Goal: Information Seeking & Learning: Learn about a topic

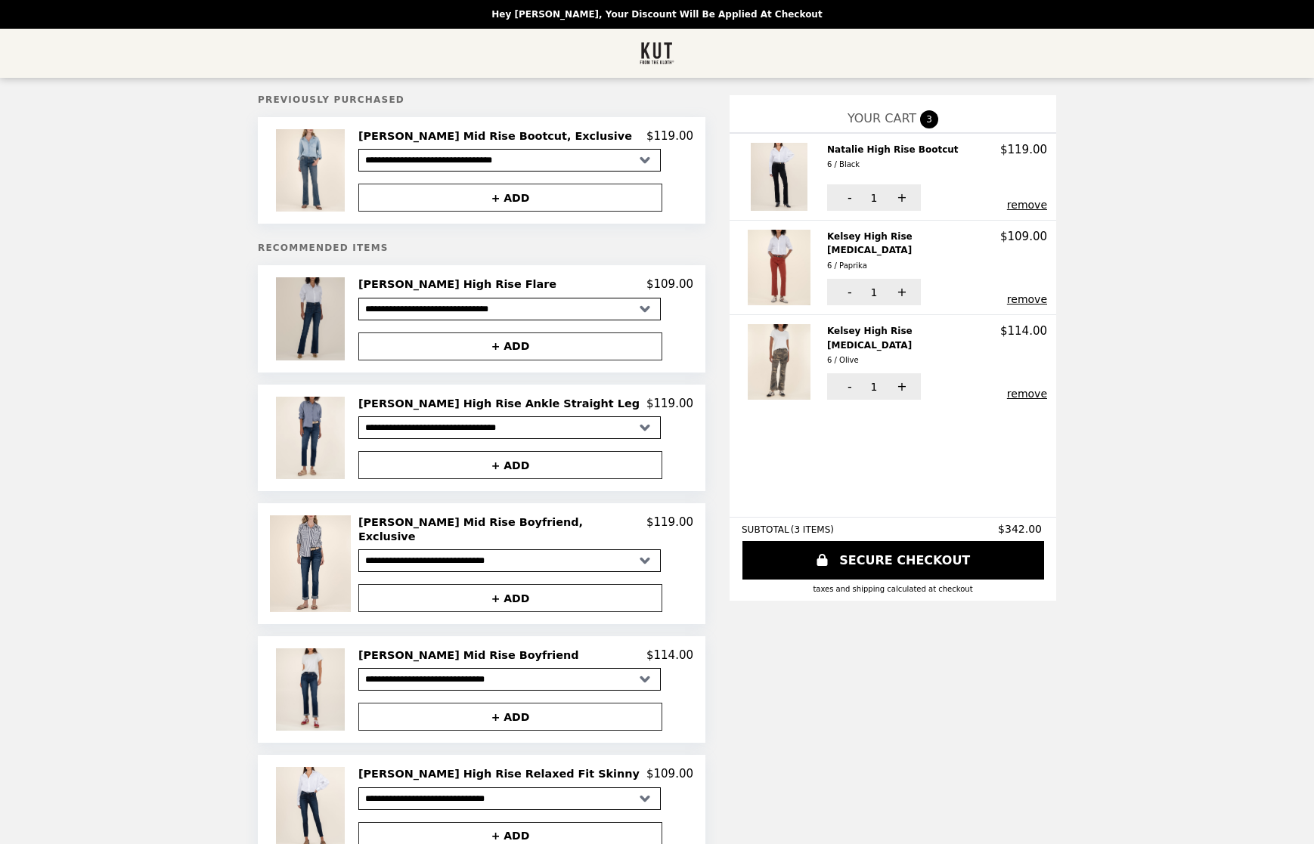
click at [348, 336] on img at bounding box center [312, 318] width 73 height 82
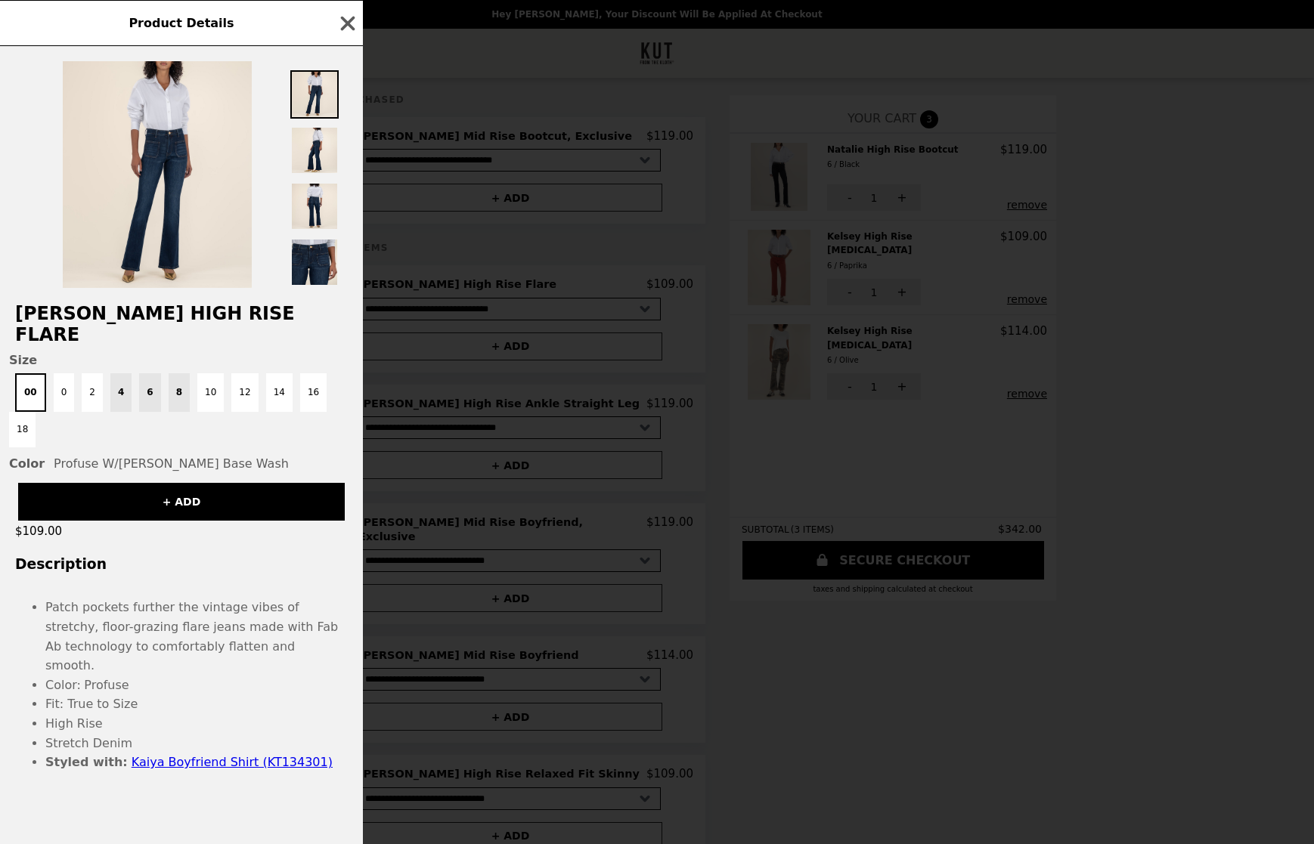
click at [438, 56] on div "Product Details [PERSON_NAME] High Rise Flare Size 00 0 2 4 6 8 10 12 14 16 18 …" at bounding box center [657, 422] width 1314 height 844
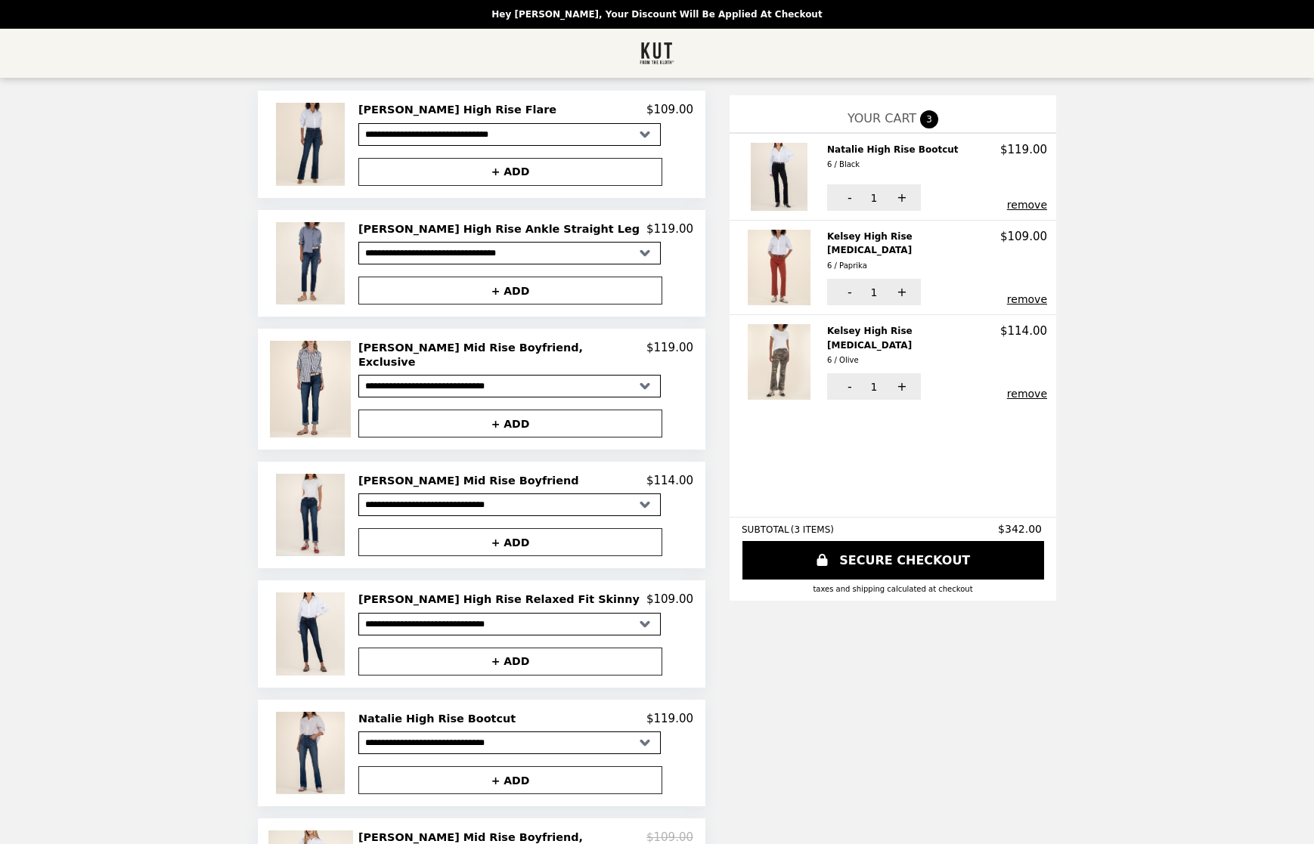
scroll to position [175, 0]
click at [1007, 293] on button "remove" at bounding box center [1027, 299] width 40 height 12
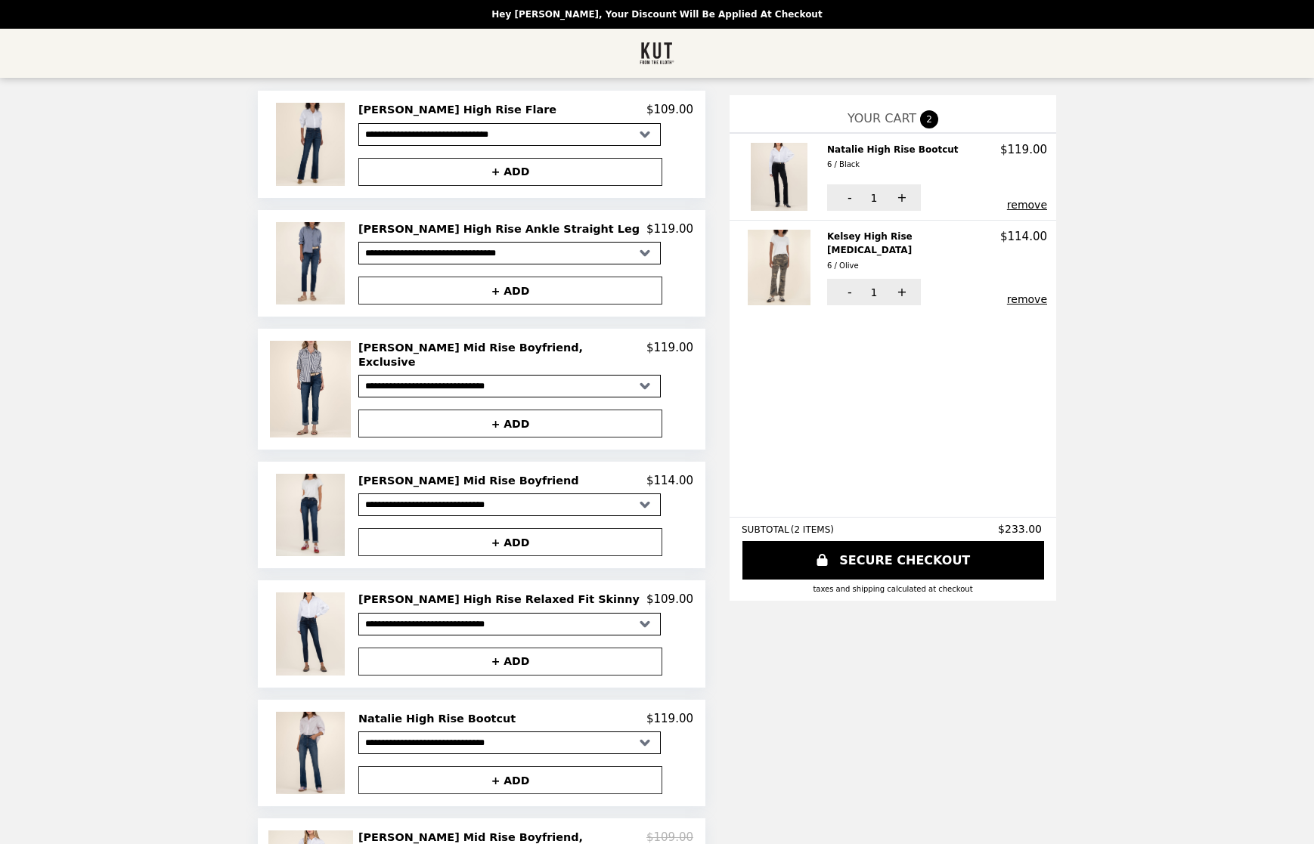
click at [838, 232] on h2 "Kelsey High Rise [MEDICAL_DATA] 6 / Olive" at bounding box center [913, 251] width 173 height 43
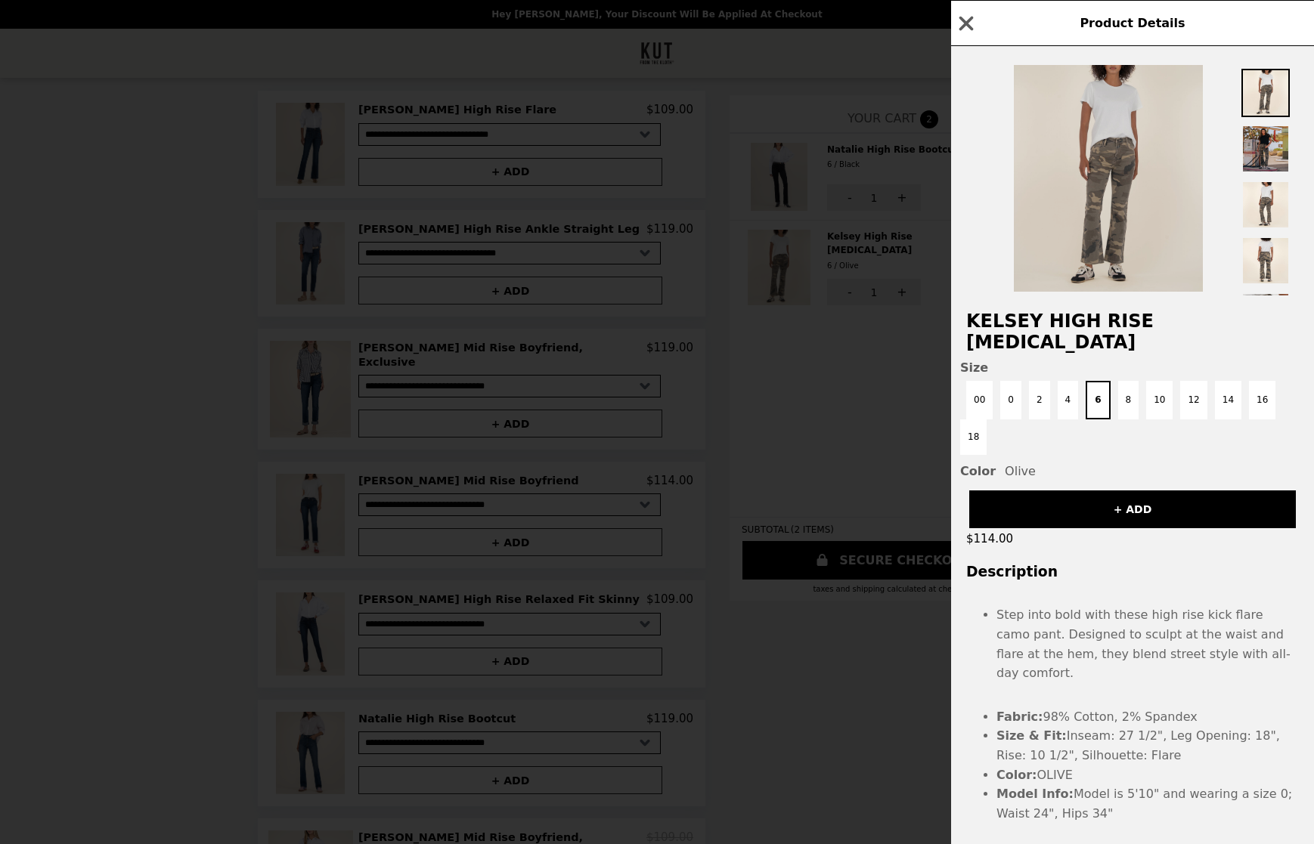
click at [1115, 226] on img at bounding box center [1108, 178] width 189 height 227
click at [1128, 221] on img at bounding box center [1108, 178] width 189 height 227
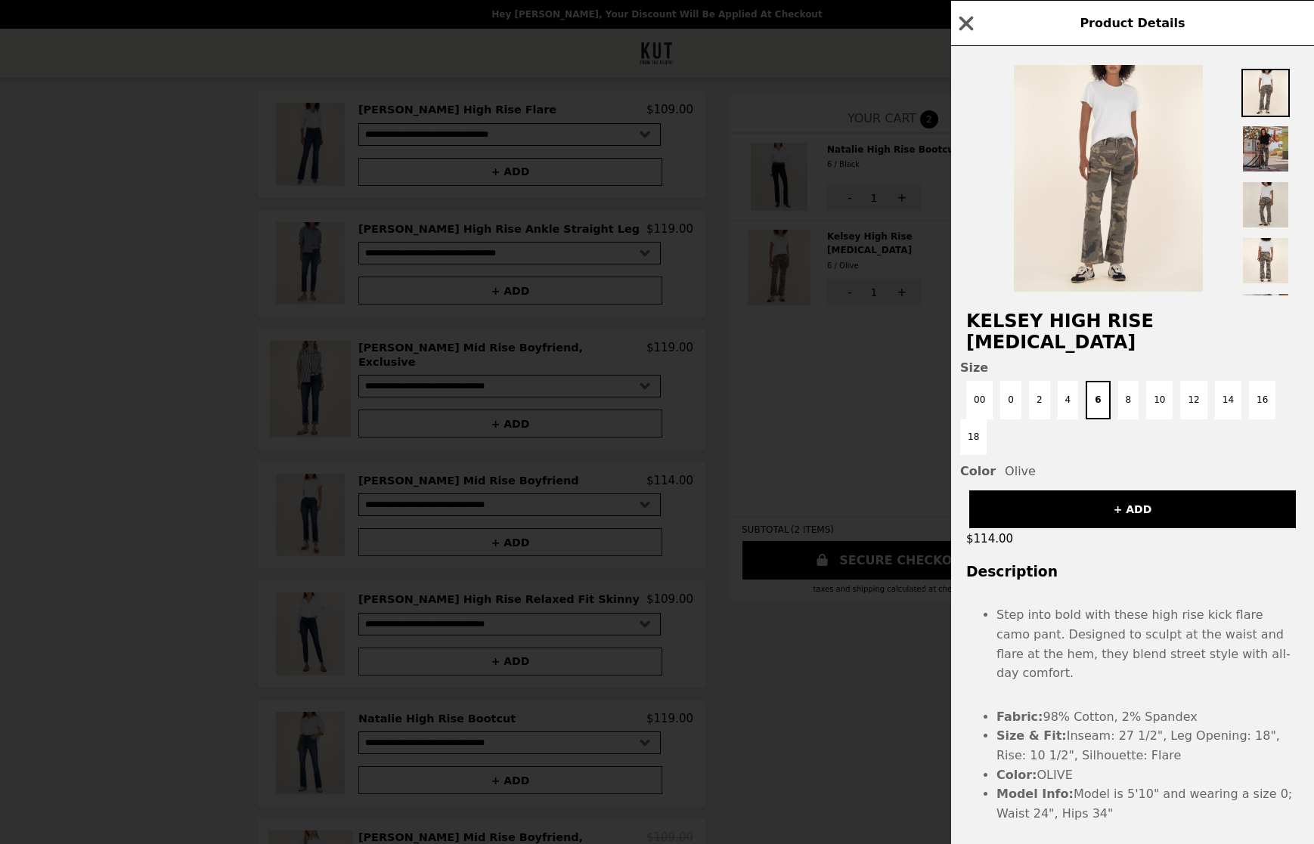
click at [1262, 199] on img at bounding box center [1265, 205] width 48 height 48
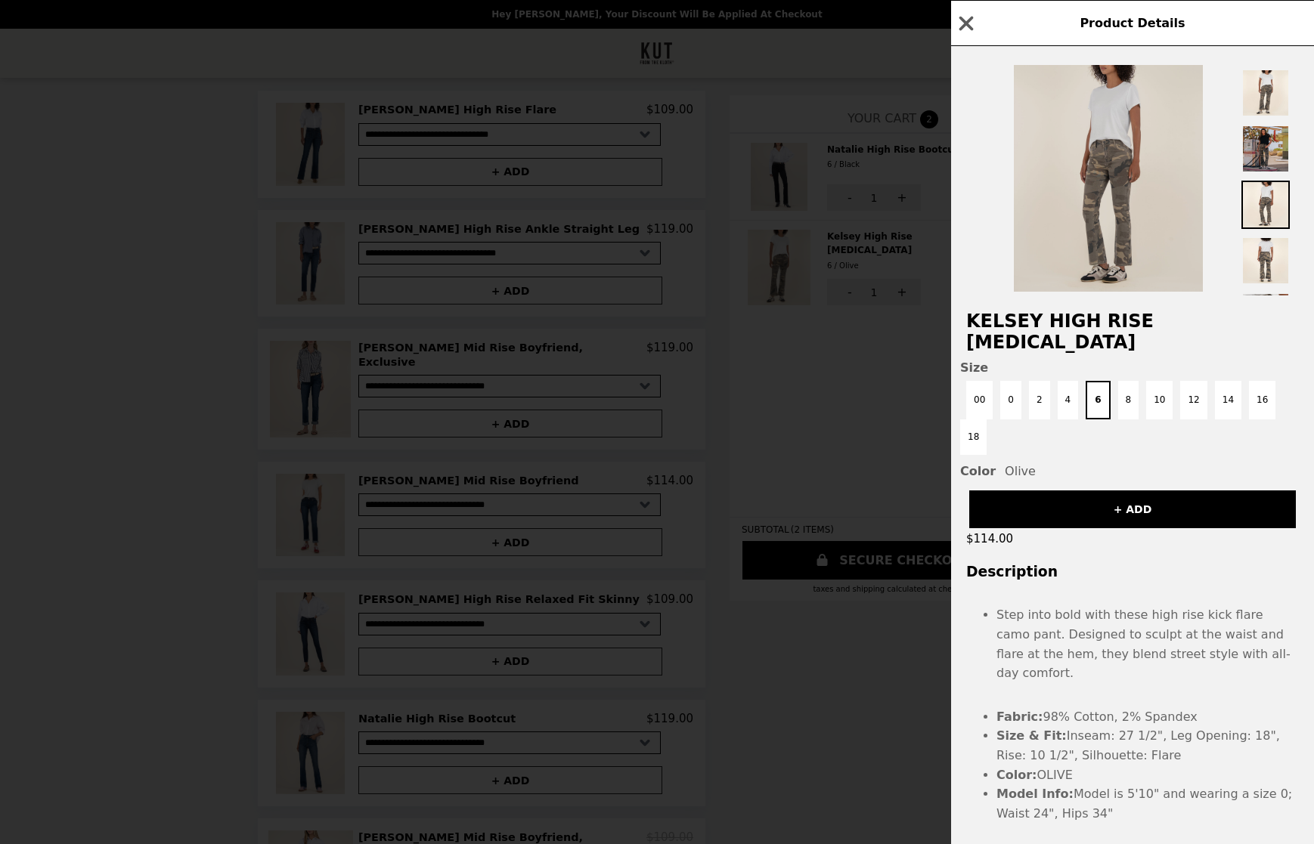
click at [1152, 159] on img at bounding box center [1108, 178] width 189 height 227
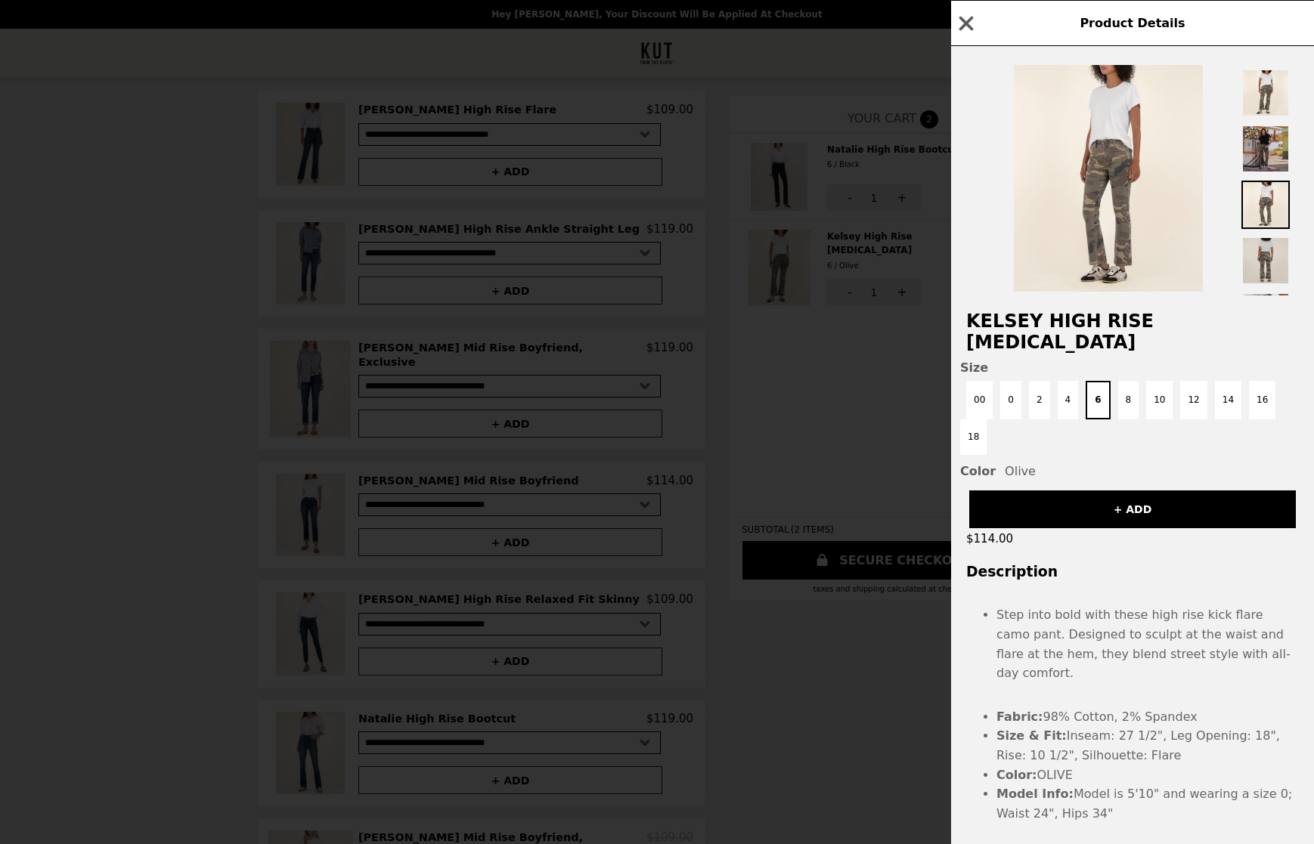
click at [1269, 258] on img at bounding box center [1265, 261] width 48 height 48
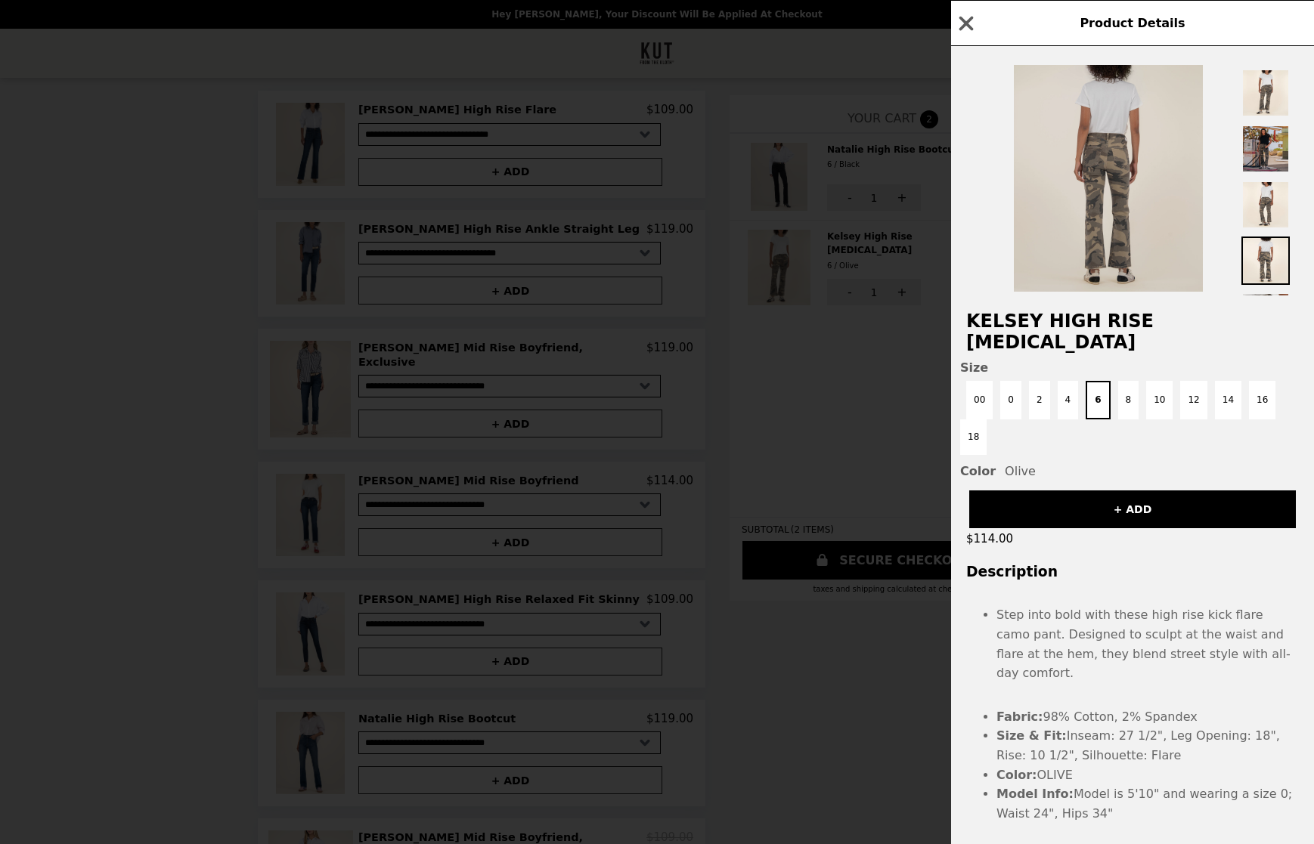
click at [1112, 166] on img at bounding box center [1108, 178] width 189 height 227
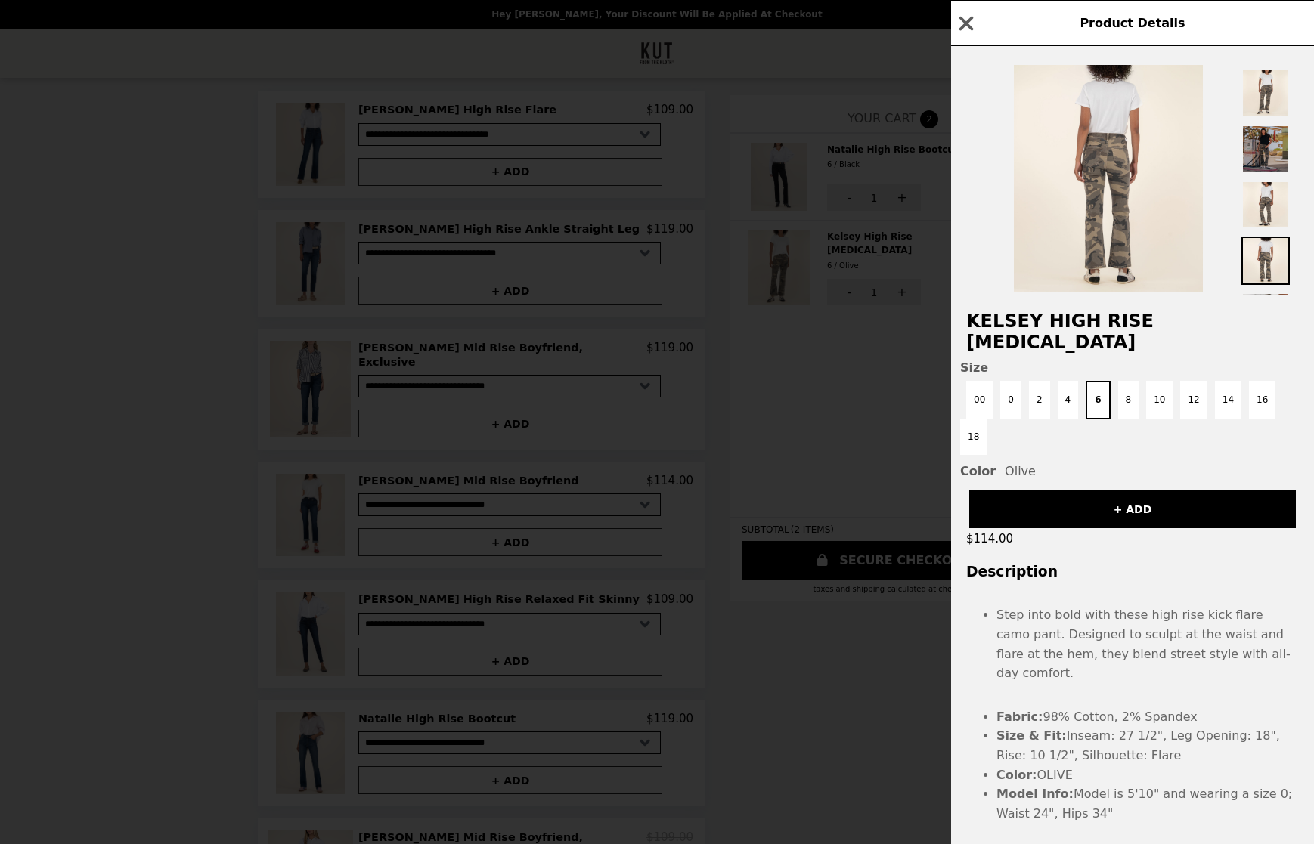
click at [1277, 141] on img at bounding box center [1265, 149] width 48 height 48
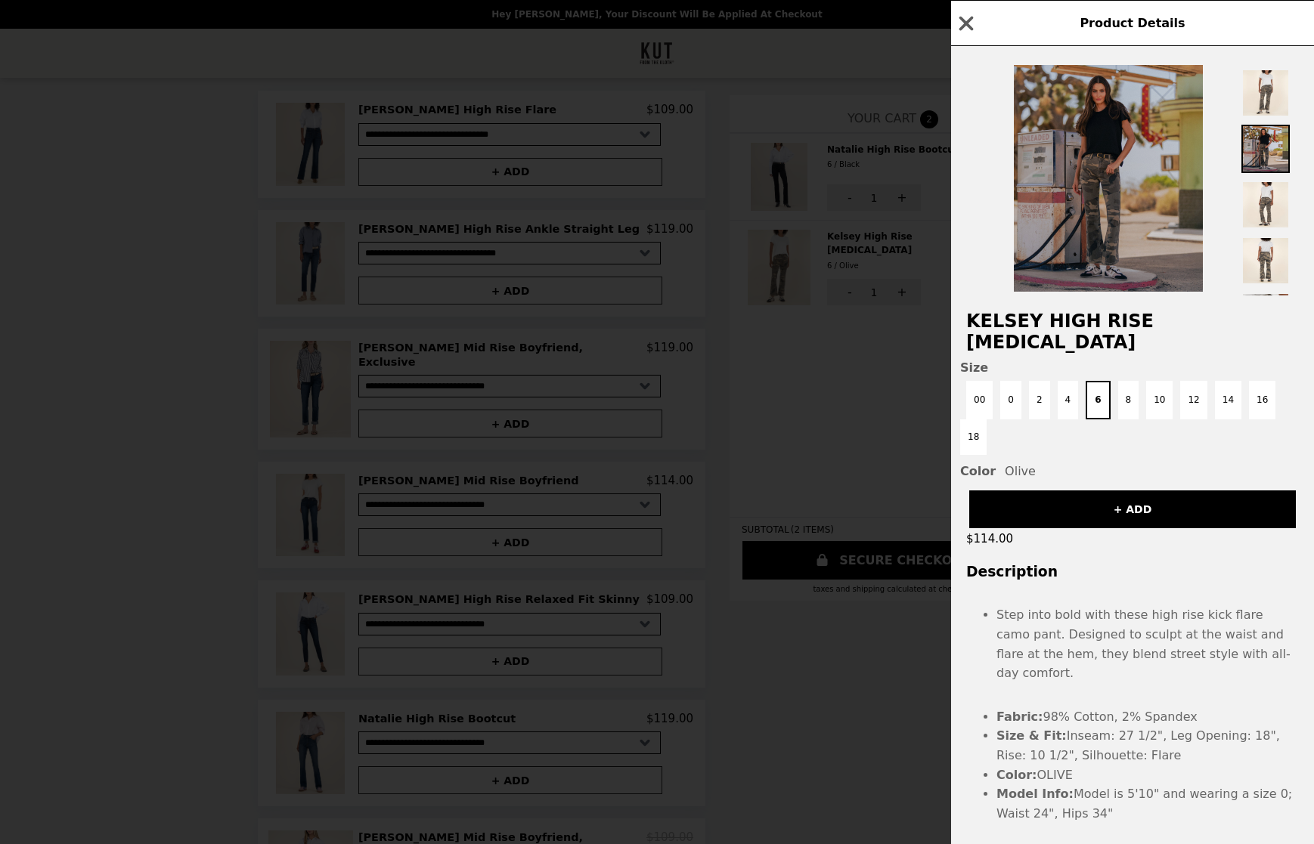
click at [1120, 143] on img at bounding box center [1108, 178] width 189 height 227
click at [1110, 165] on img at bounding box center [1108, 178] width 189 height 227
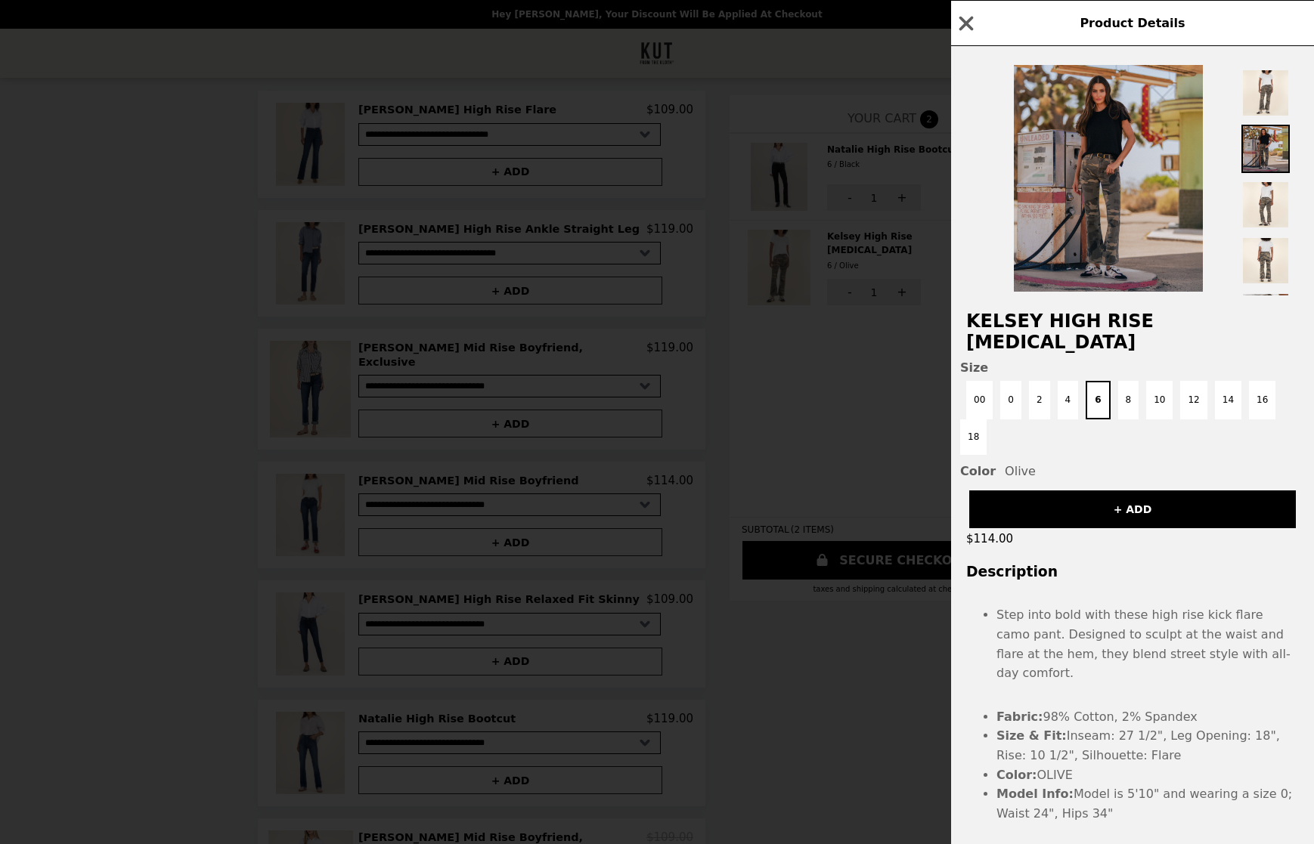
click at [882, 278] on div "Product Details Kelsey High Rise [MEDICAL_DATA] Size 00 0 2 4 6 8 10 12 14 16 1…" at bounding box center [657, 422] width 1314 height 844
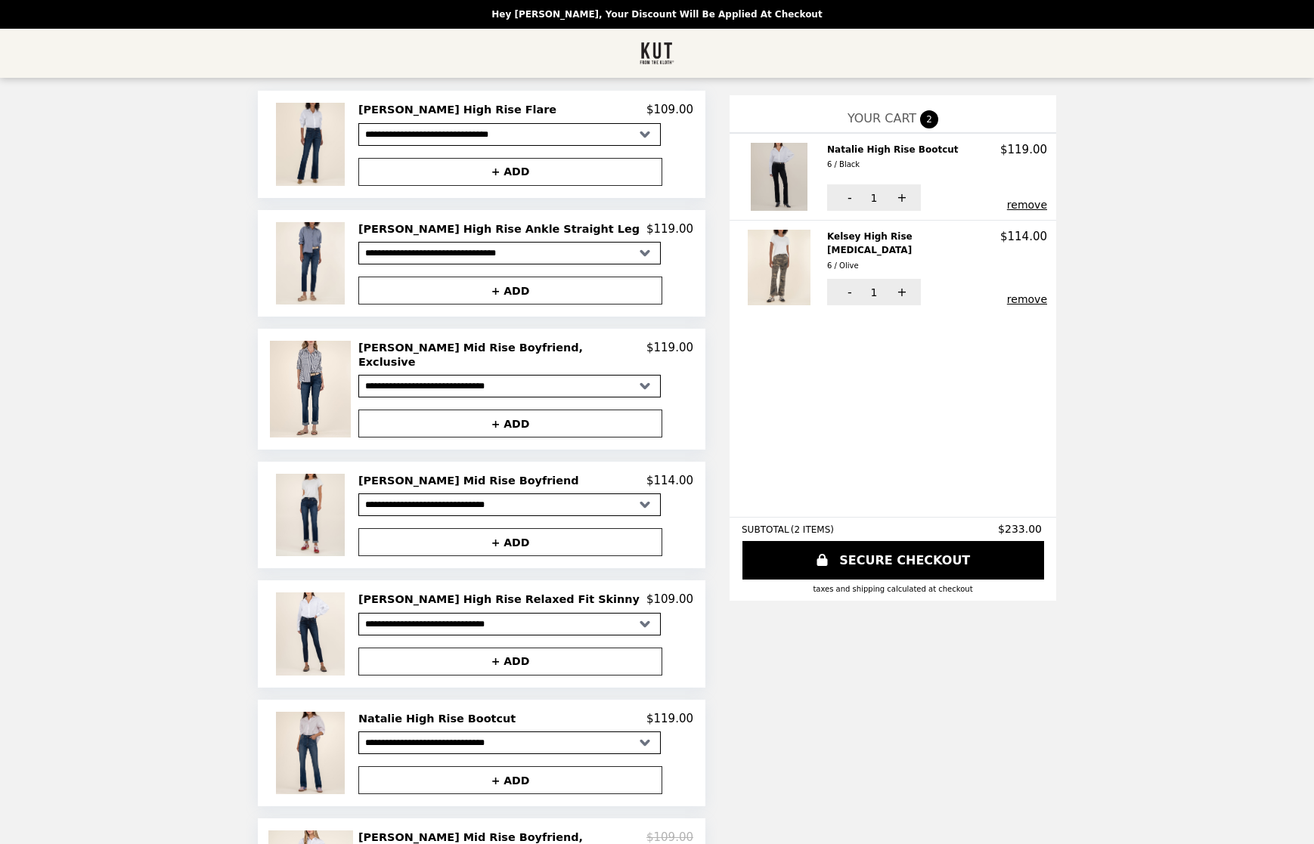
click at [751, 179] on img at bounding box center [781, 177] width 60 height 68
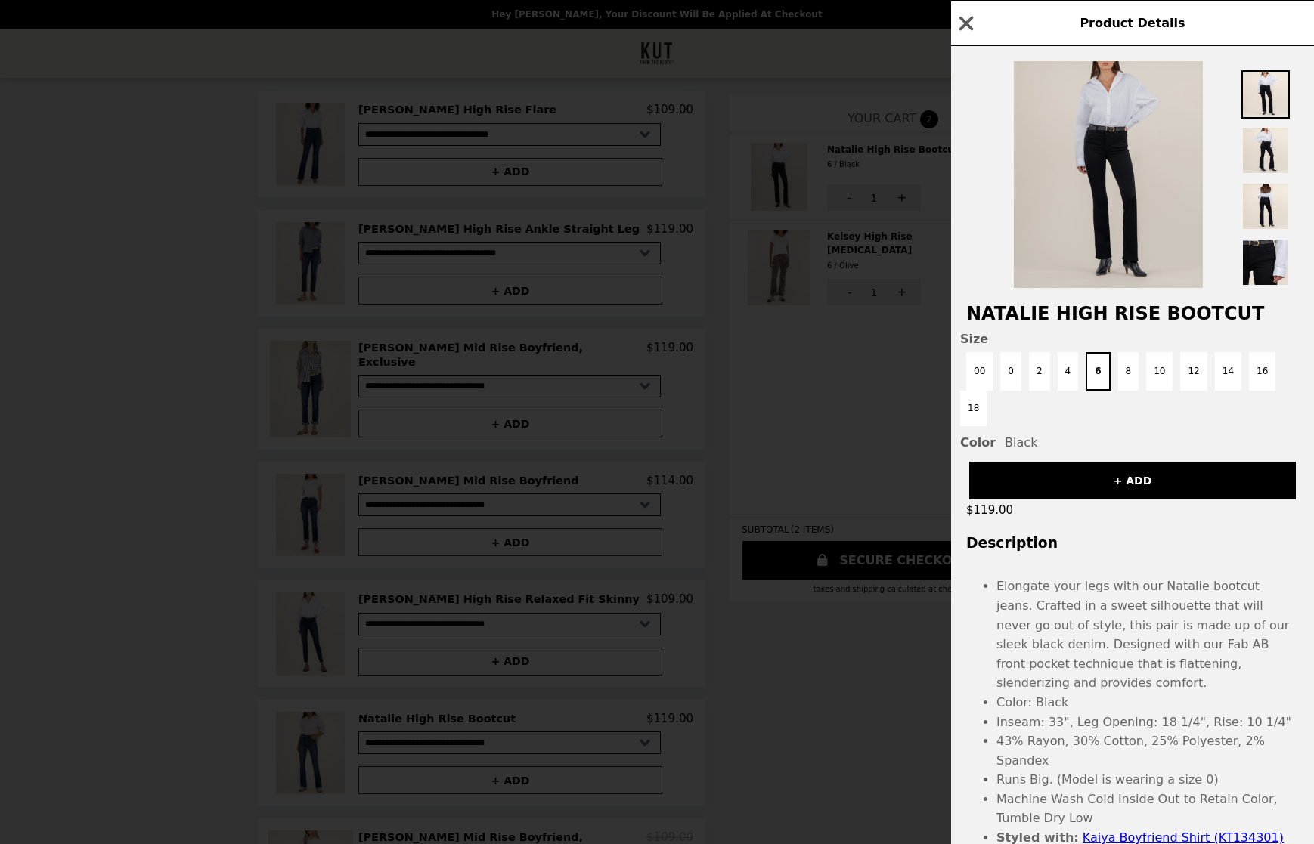
click at [1096, 158] on img at bounding box center [1108, 174] width 189 height 227
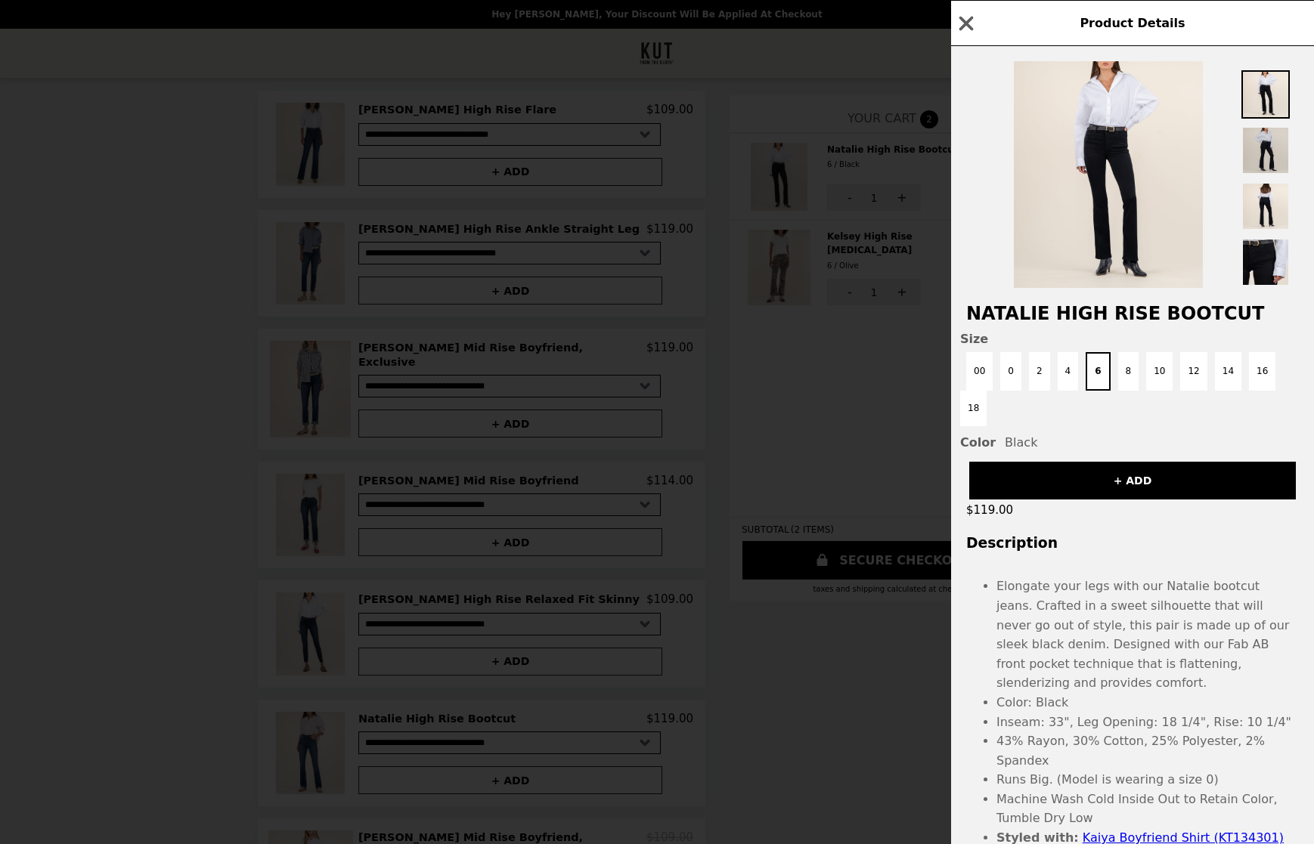
click at [1260, 140] on img at bounding box center [1265, 150] width 48 height 48
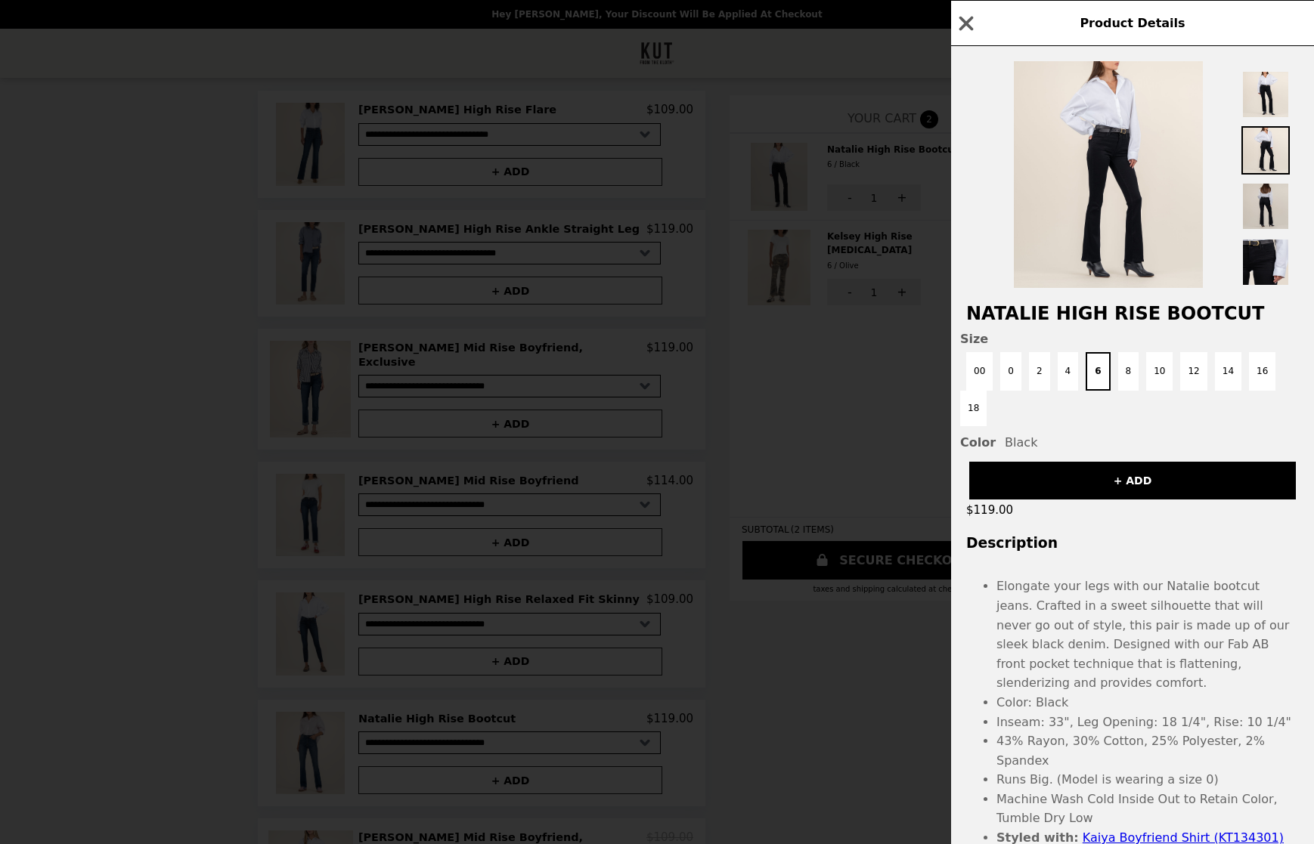
click at [1265, 209] on img at bounding box center [1265, 206] width 48 height 48
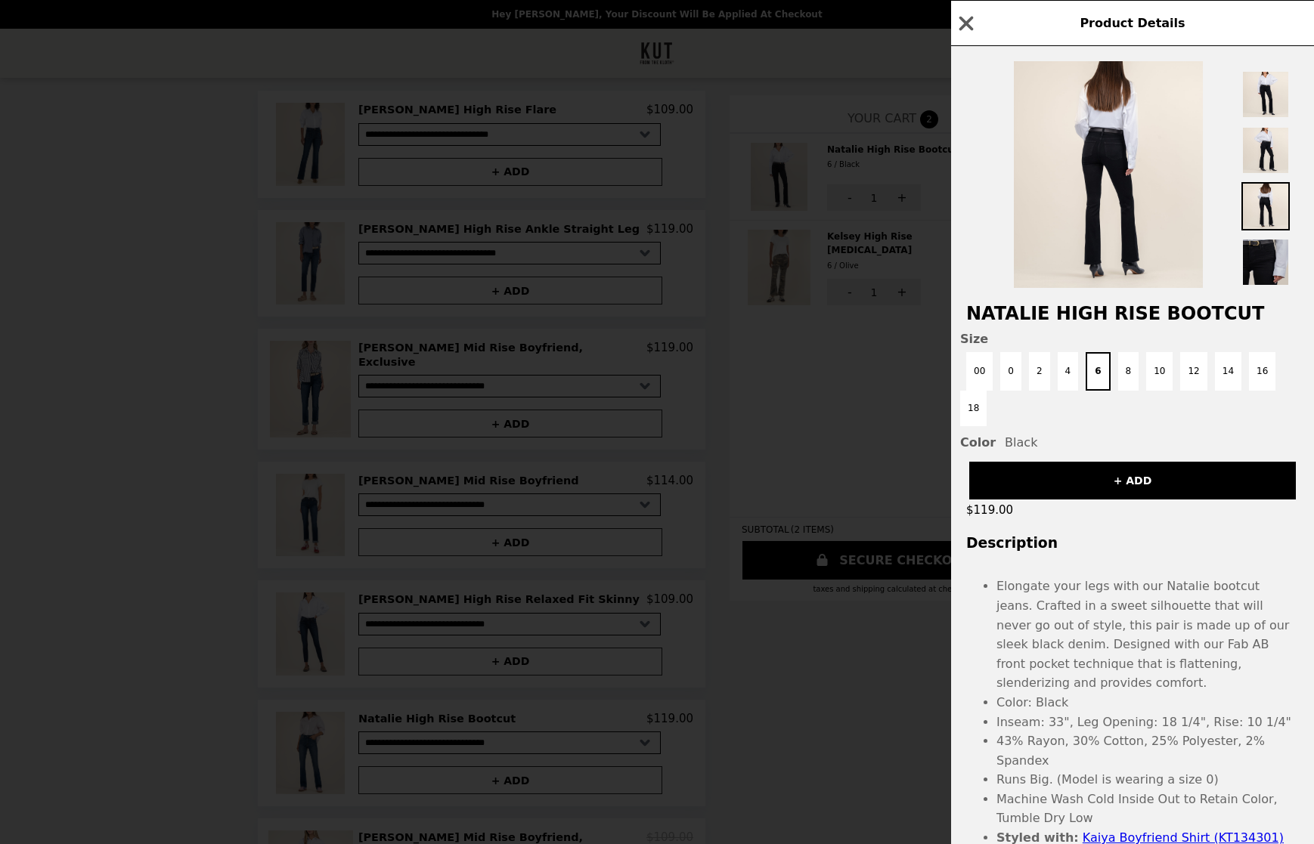
click at [1262, 255] on img at bounding box center [1265, 262] width 48 height 48
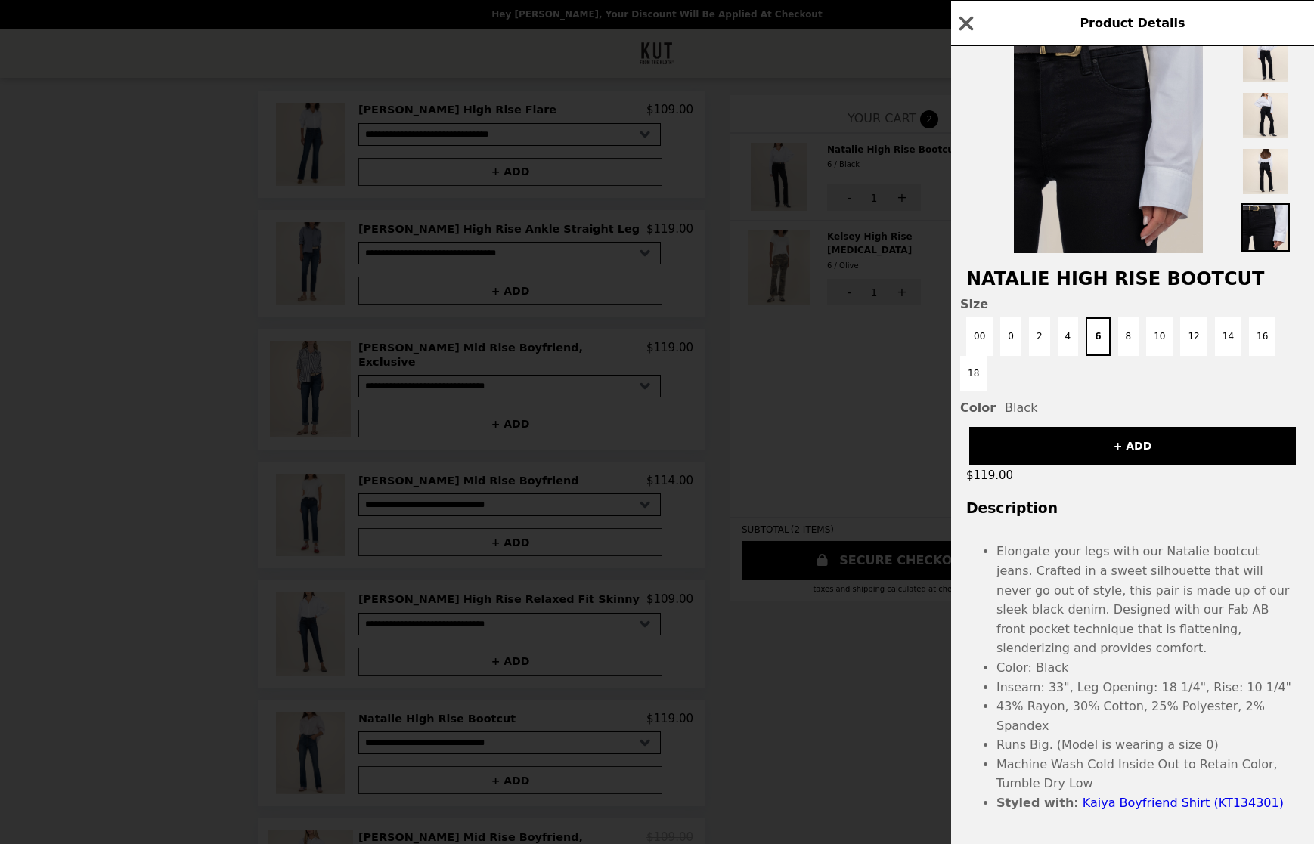
scroll to position [34, 0]
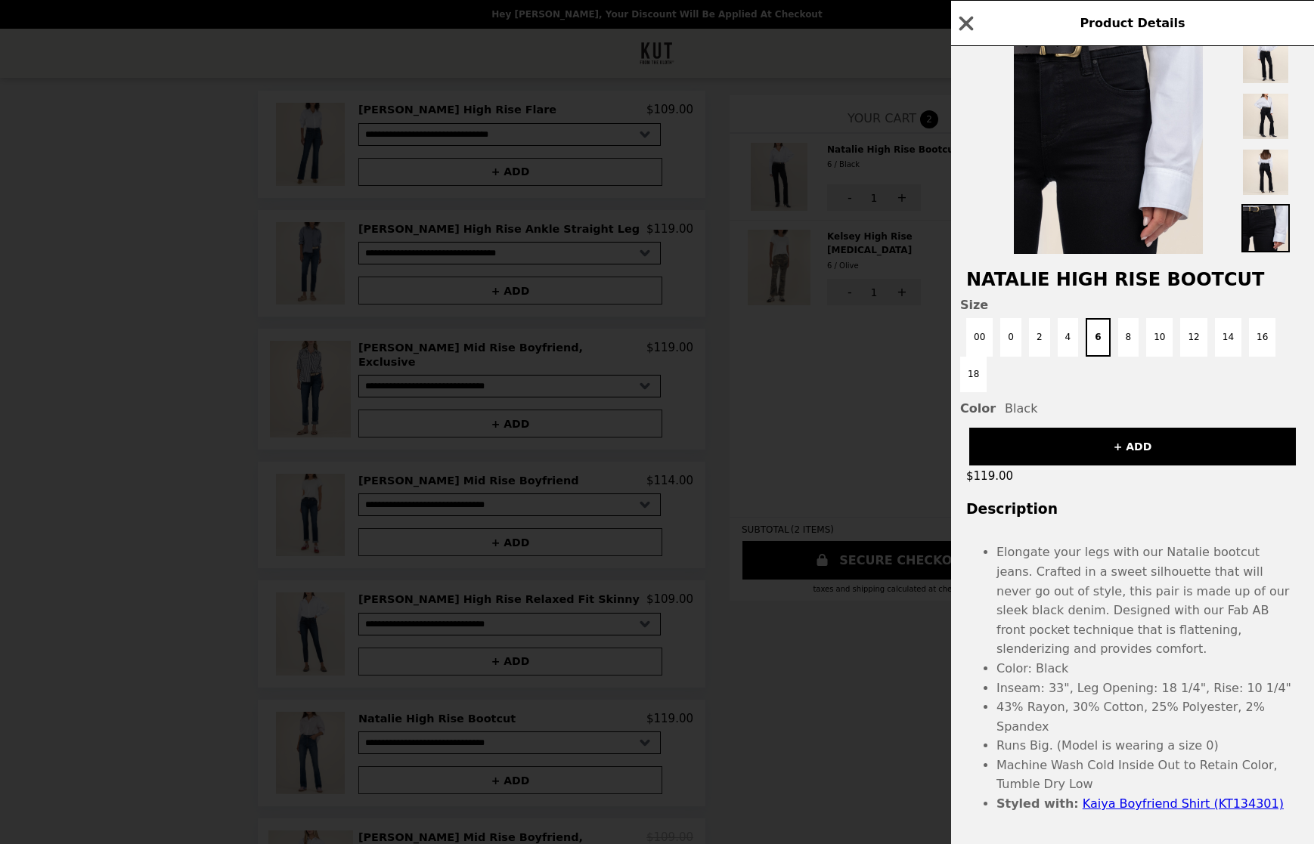
click at [885, 50] on div "Product Details Natalie High Rise Bootcut Size 00 0 2 4 6 8 10 12 14 16 18 Colo…" at bounding box center [657, 422] width 1314 height 844
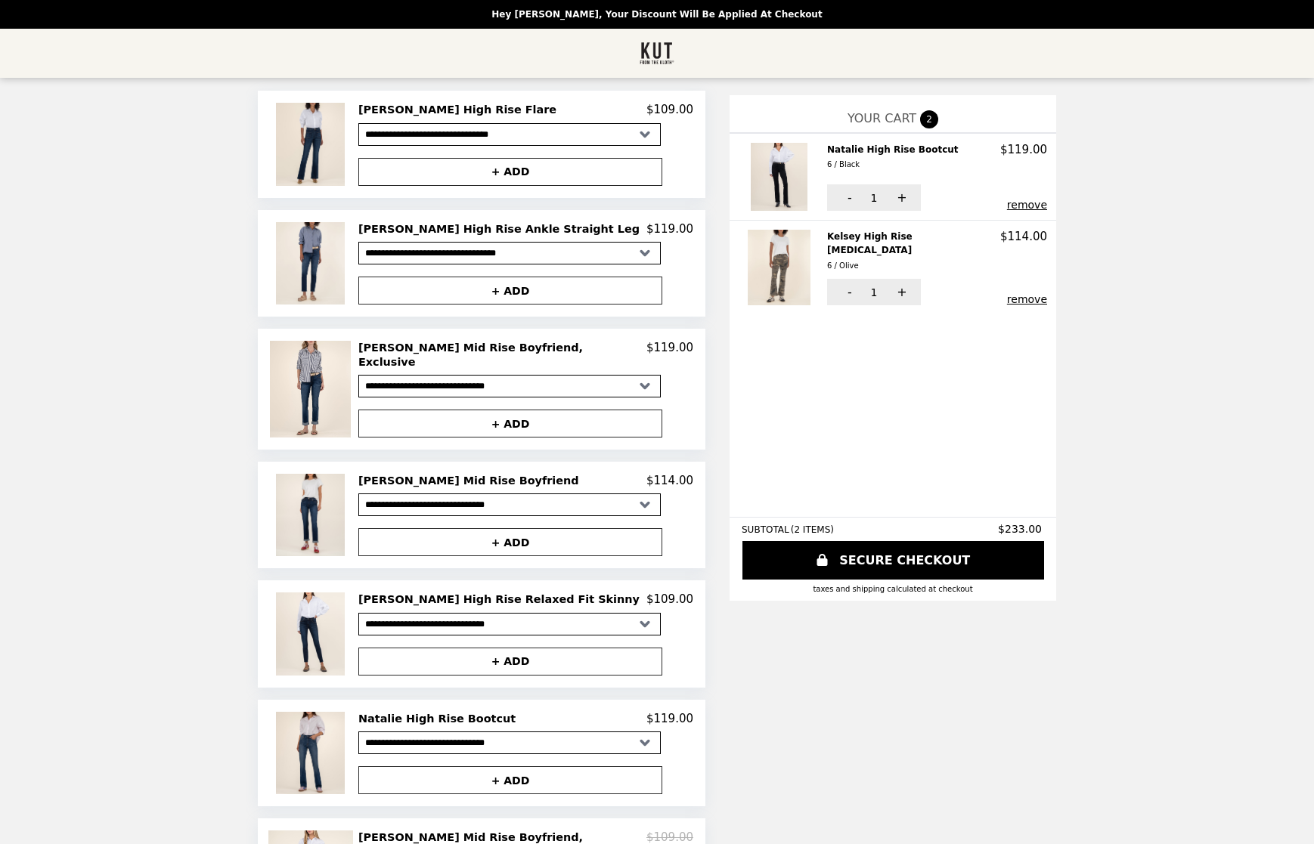
click at [883, 235] on h2 "Kelsey High Rise [MEDICAL_DATA] 6 / Olive" at bounding box center [913, 251] width 173 height 43
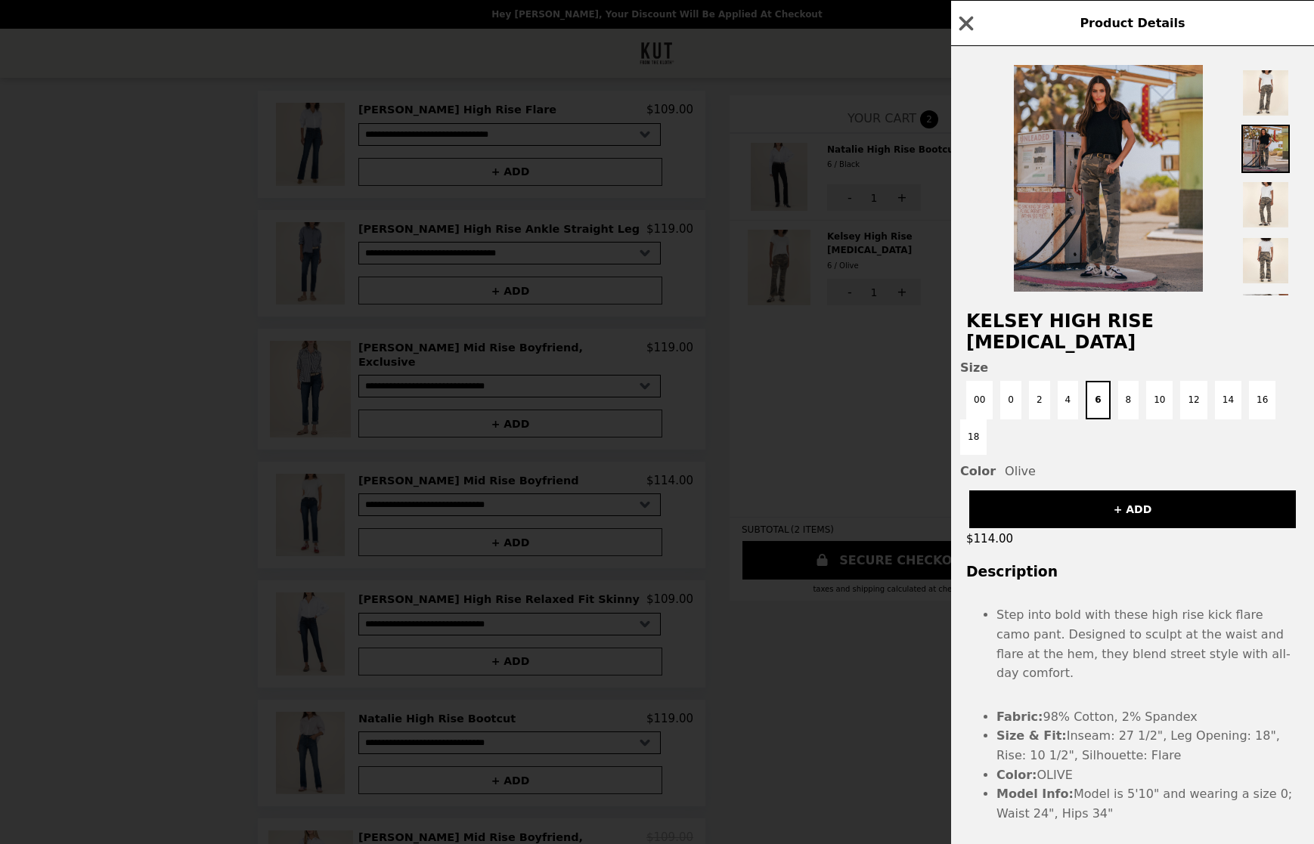
click at [747, 274] on div "Product Details Kelsey High Rise [MEDICAL_DATA] Size 00 0 2 4 6 8 10 12 14 16 1…" at bounding box center [657, 422] width 1314 height 844
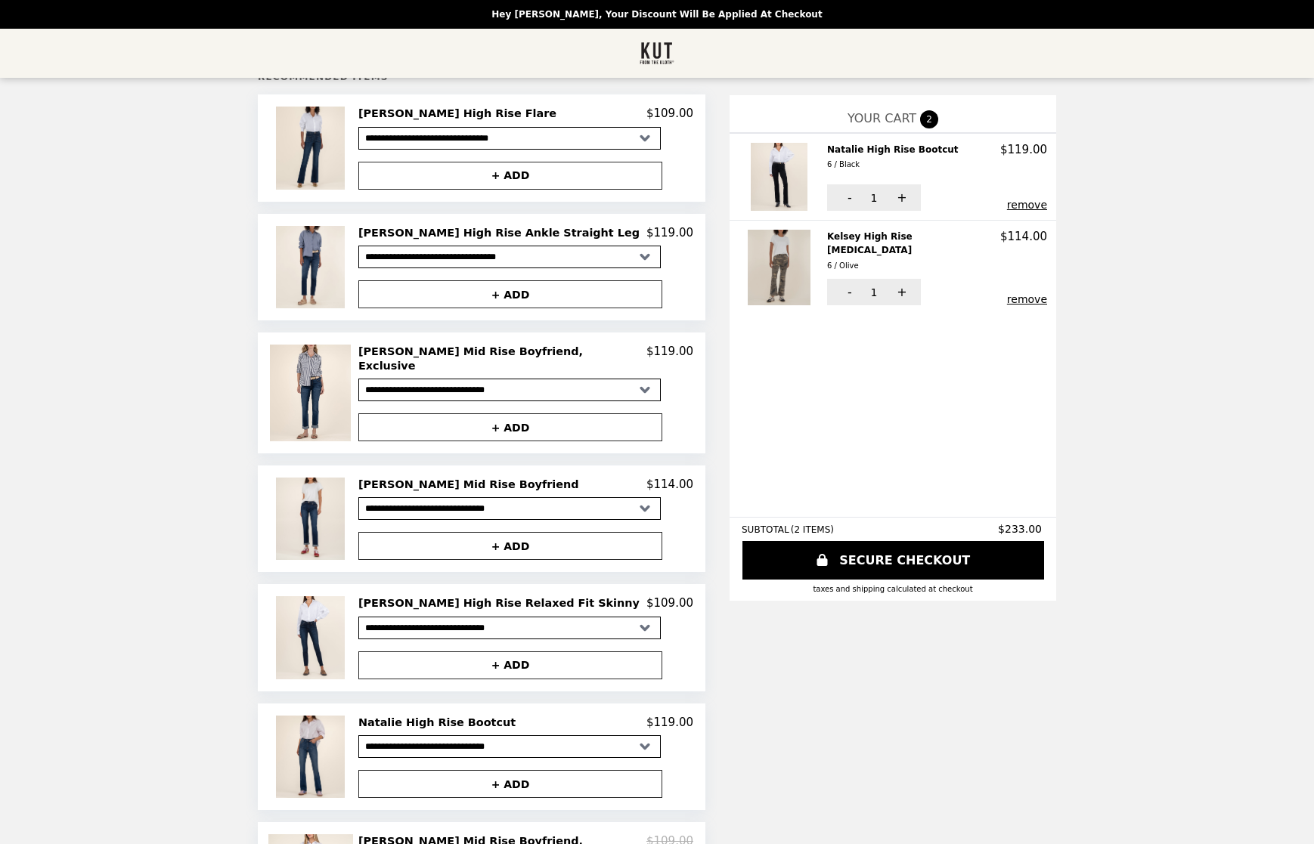
click at [749, 259] on img at bounding box center [781, 268] width 67 height 76
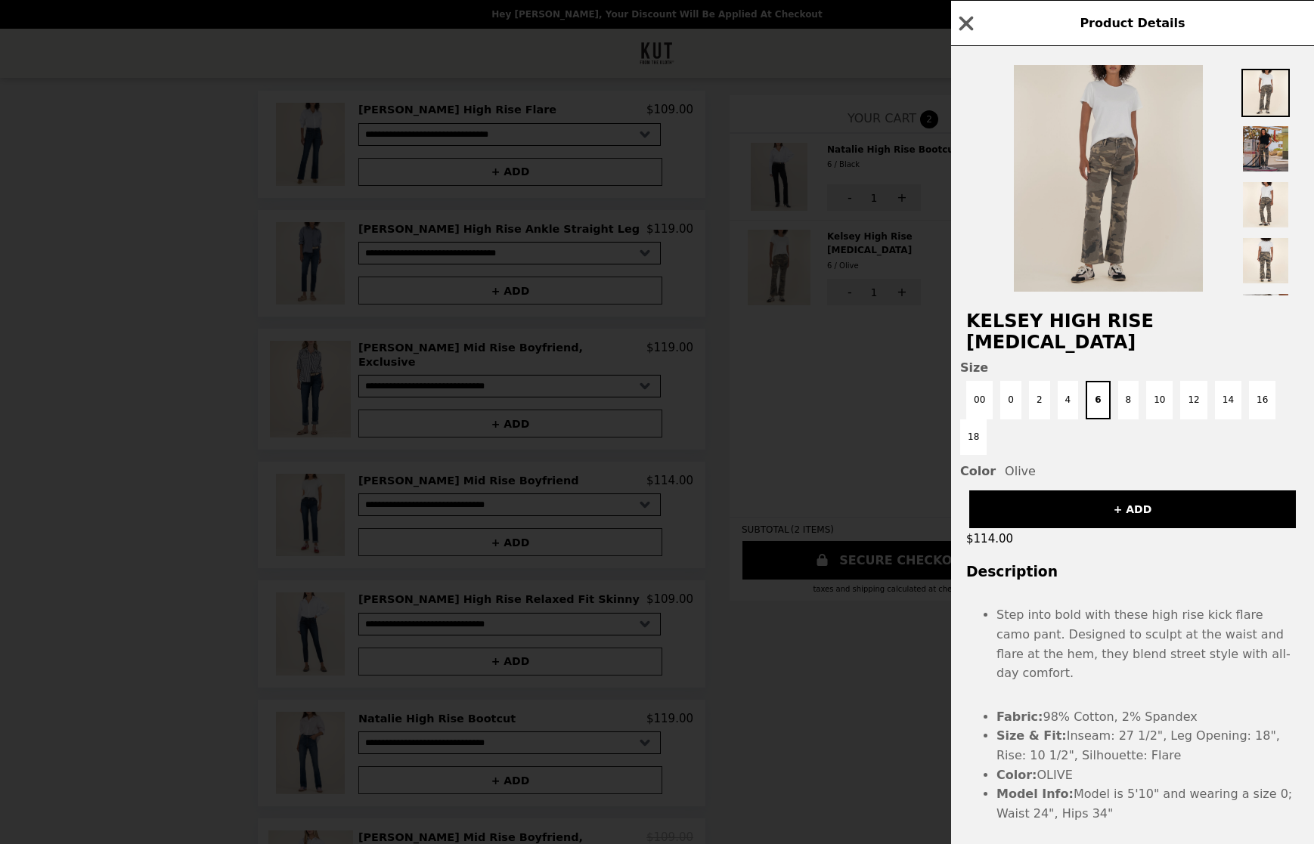
click at [1121, 183] on img at bounding box center [1108, 178] width 189 height 227
click at [1176, 197] on img at bounding box center [1108, 178] width 189 height 227
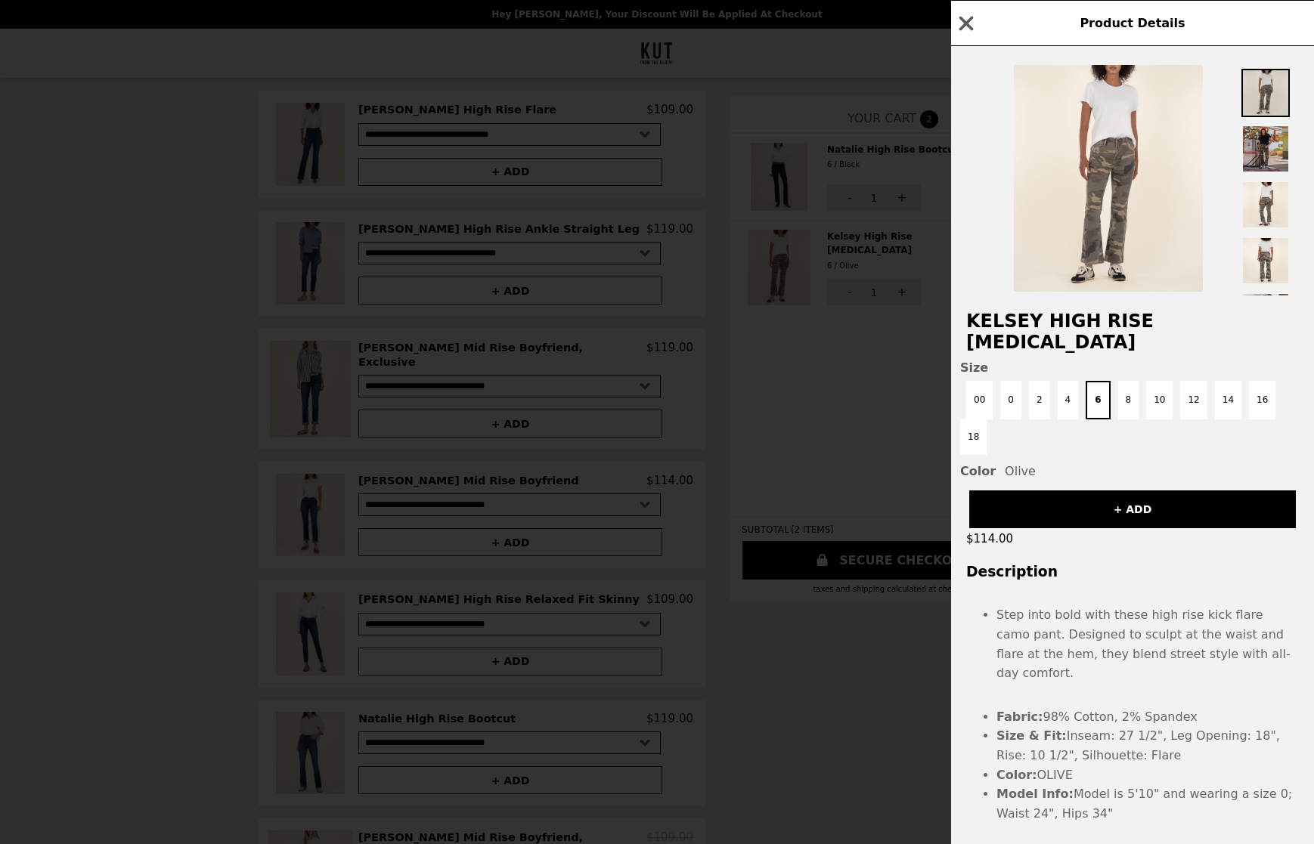
click at [1271, 81] on img at bounding box center [1265, 93] width 48 height 48
click at [1262, 259] on img at bounding box center [1265, 261] width 48 height 48
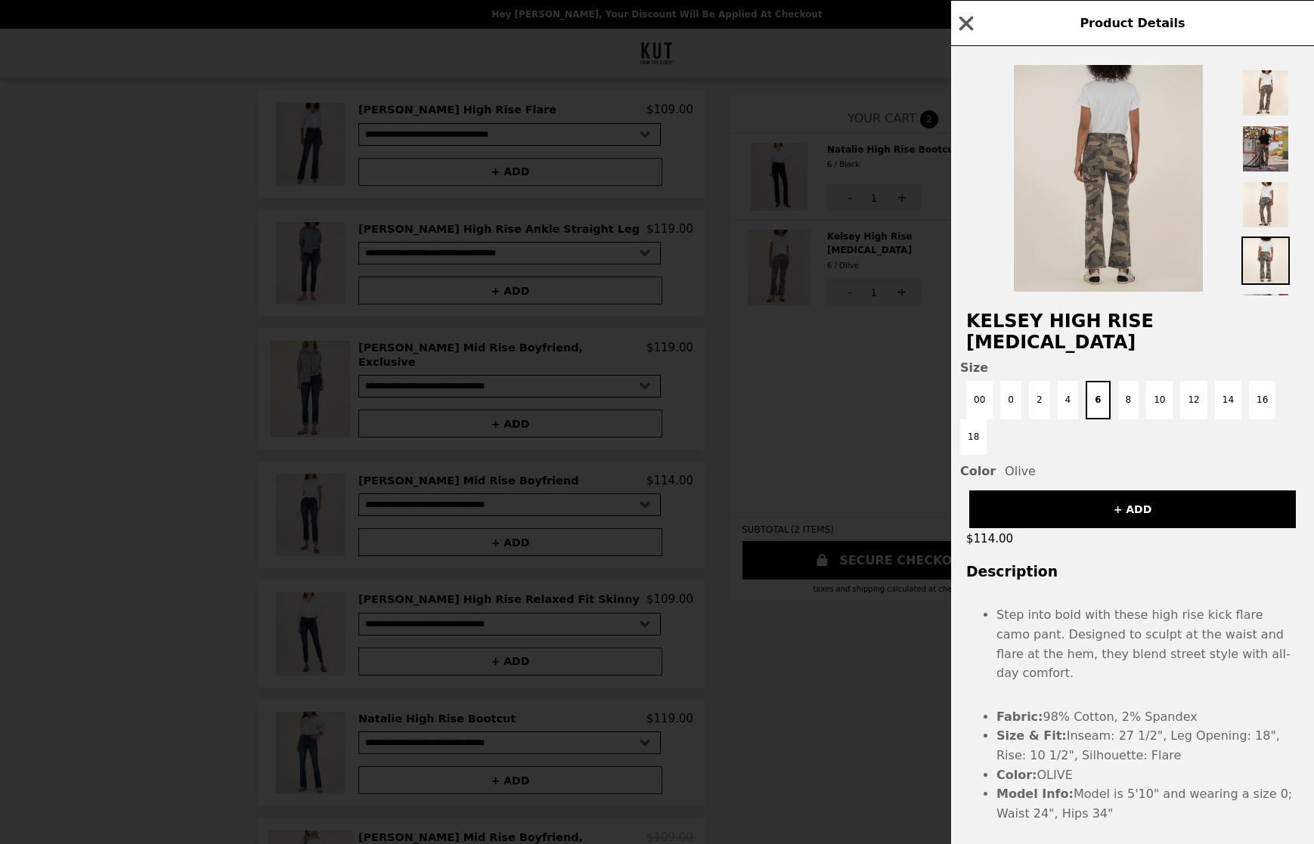
click at [1119, 250] on img at bounding box center [1108, 178] width 189 height 227
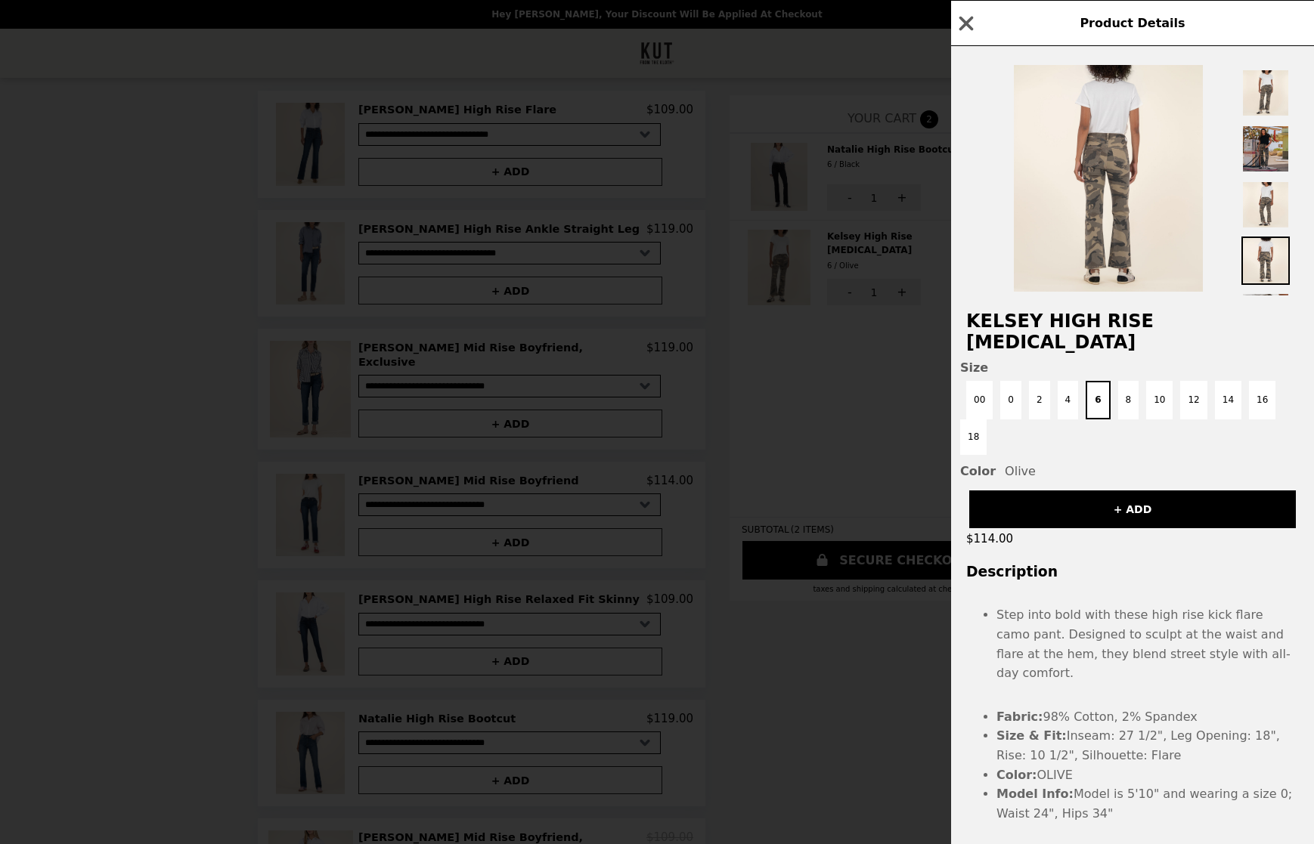
click at [1092, 329] on h2 "Kelsey High Rise [MEDICAL_DATA]" at bounding box center [1132, 332] width 363 height 42
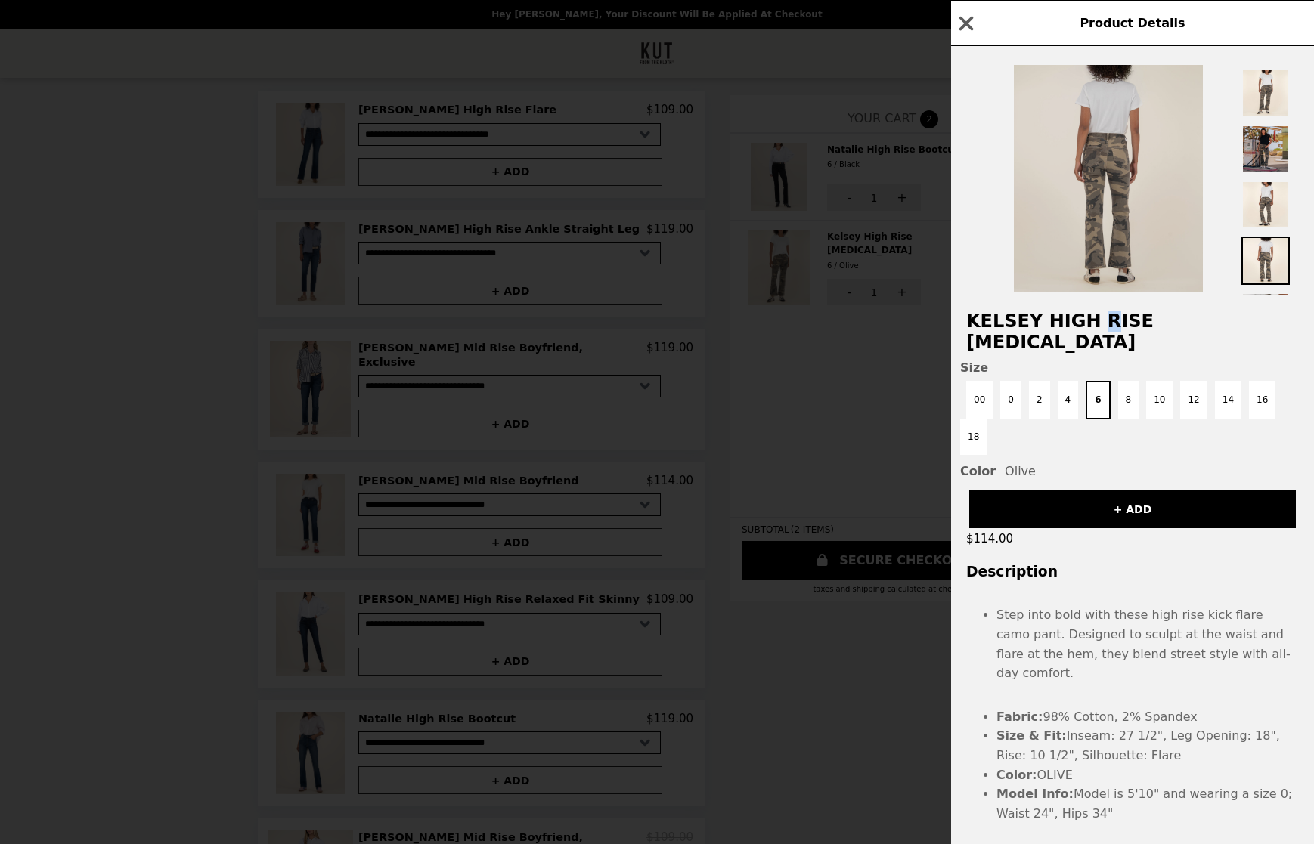
click at [1076, 206] on img at bounding box center [1108, 178] width 189 height 227
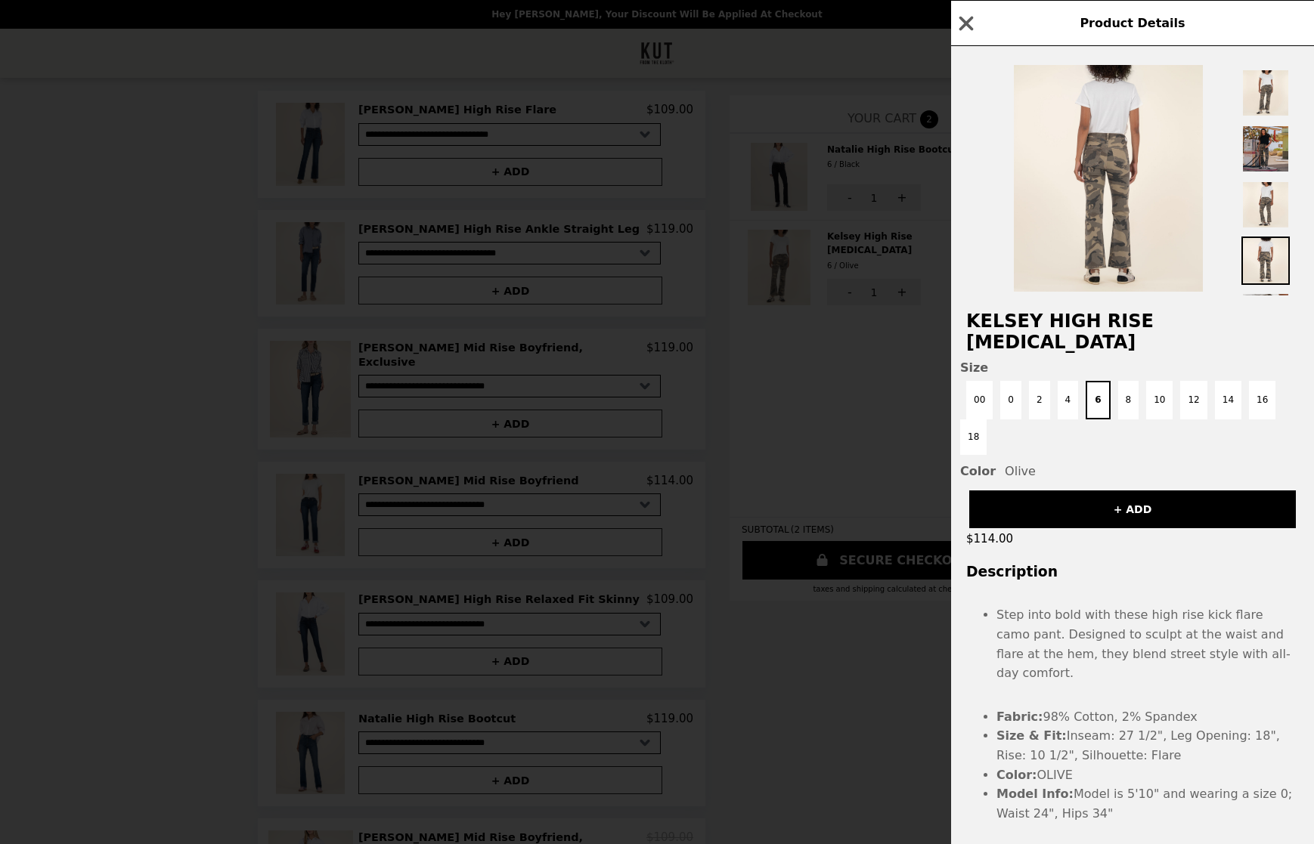
click at [801, 369] on div "Product Details Kelsey High Rise [MEDICAL_DATA] Size 00 0 2 4 6 8 10 12 14 16 1…" at bounding box center [657, 422] width 1314 height 844
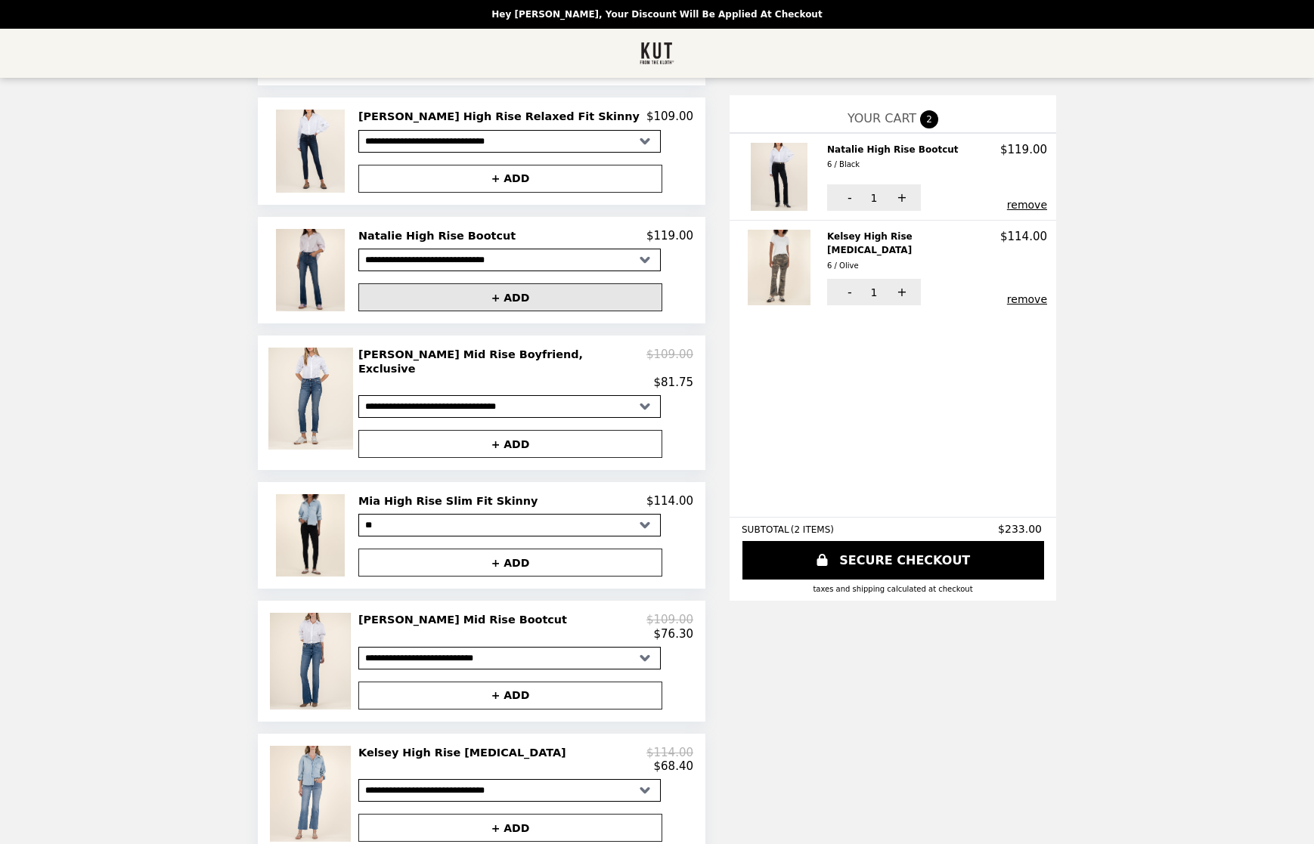
scroll to position [646, 0]
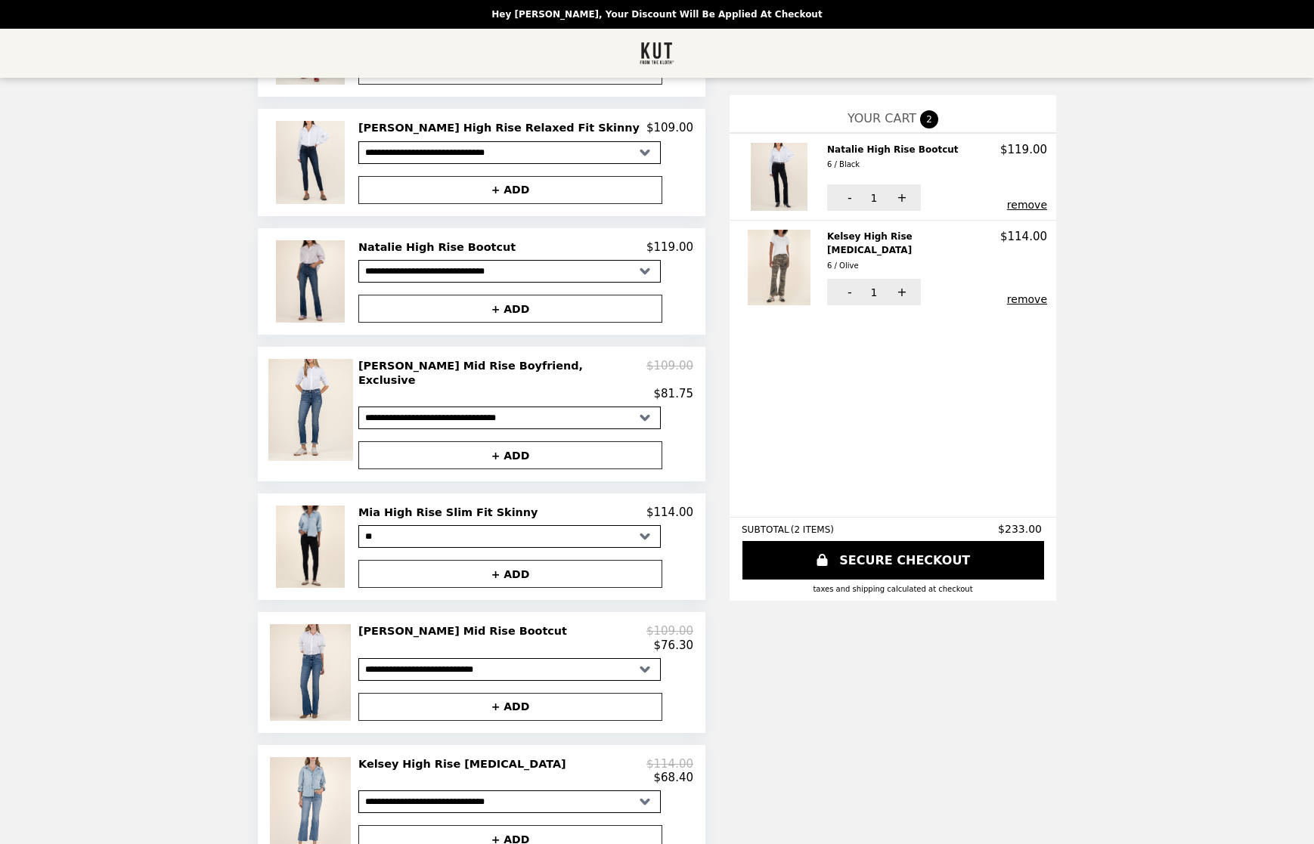
click at [525, 757] on h2 "Kelsey High Rise [MEDICAL_DATA]" at bounding box center [465, 764] width 214 height 14
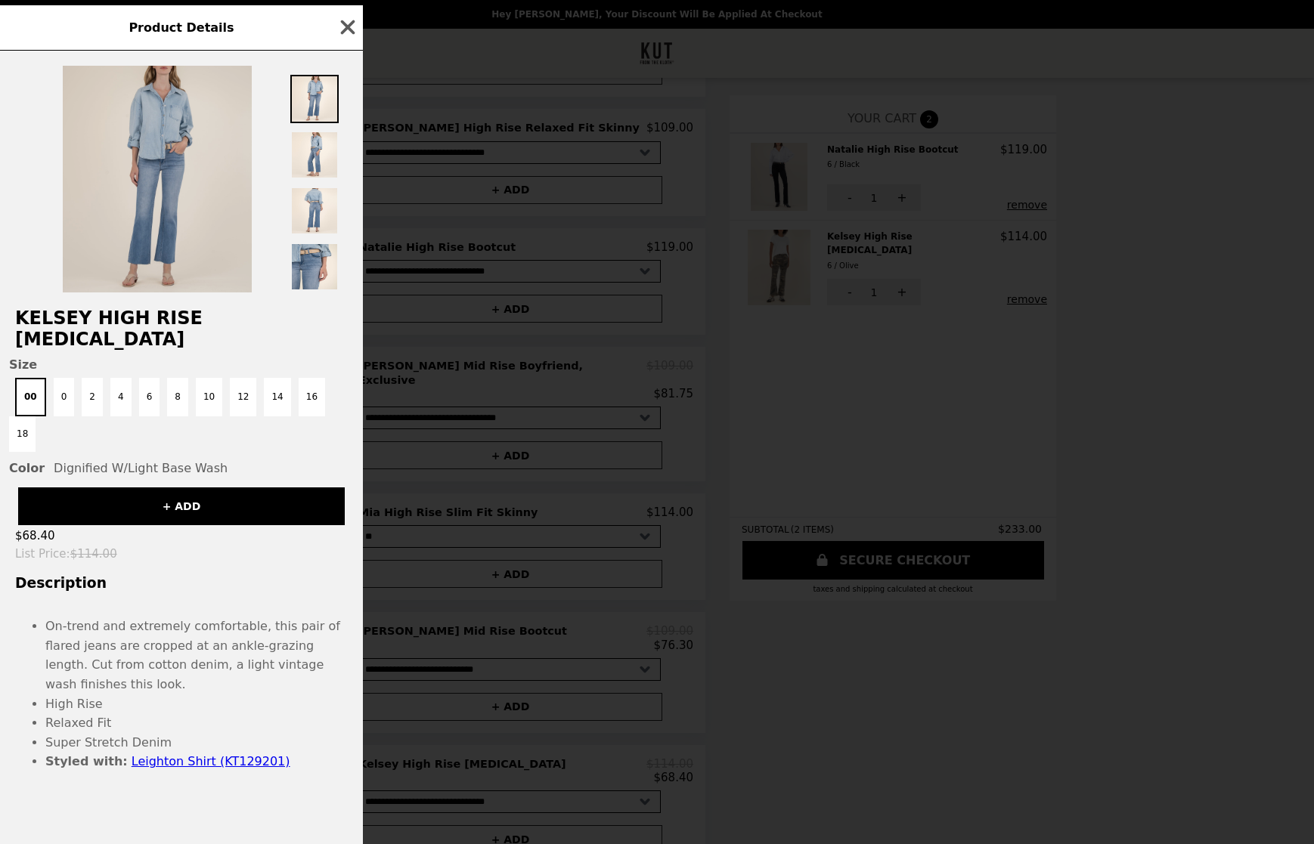
click at [166, 265] on img at bounding box center [157, 179] width 189 height 227
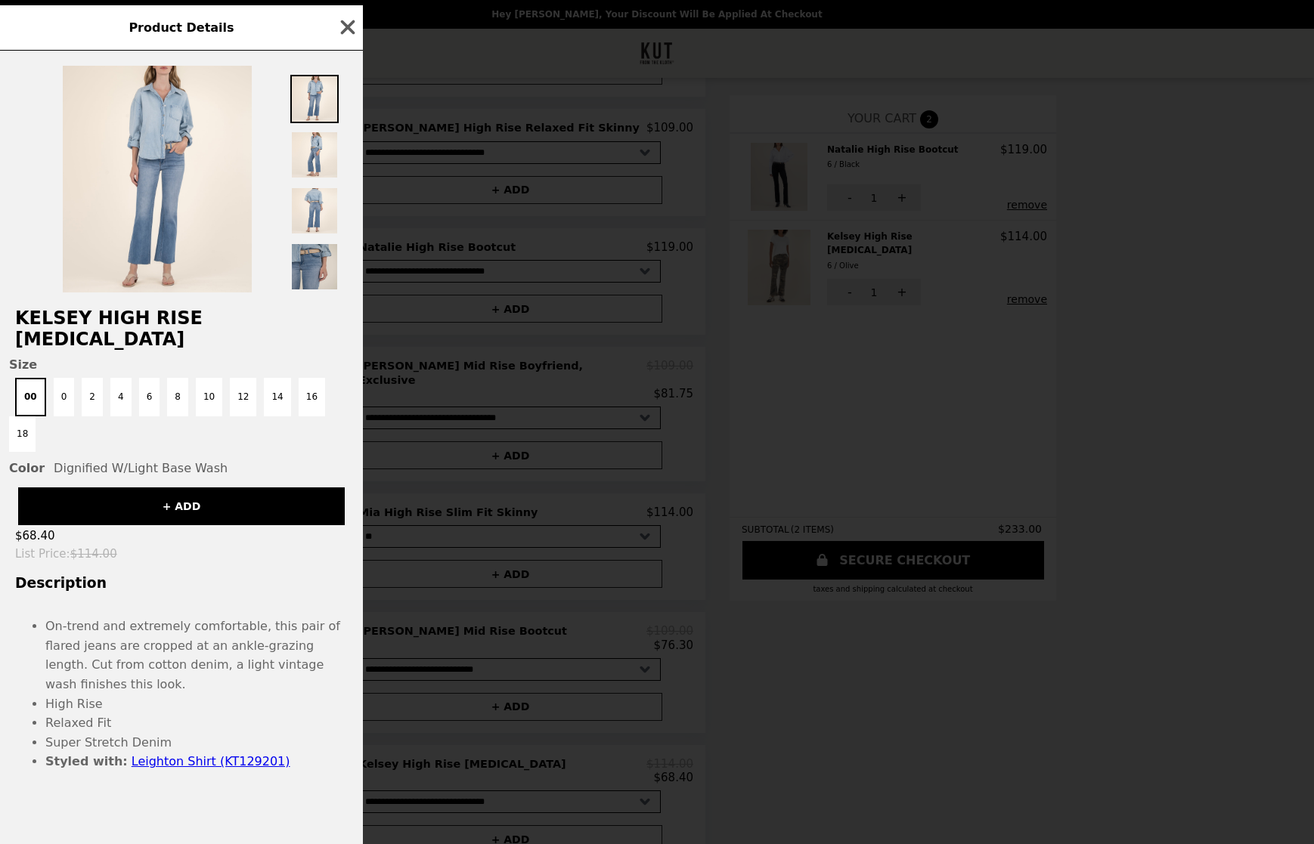
click at [313, 291] on img at bounding box center [314, 267] width 48 height 48
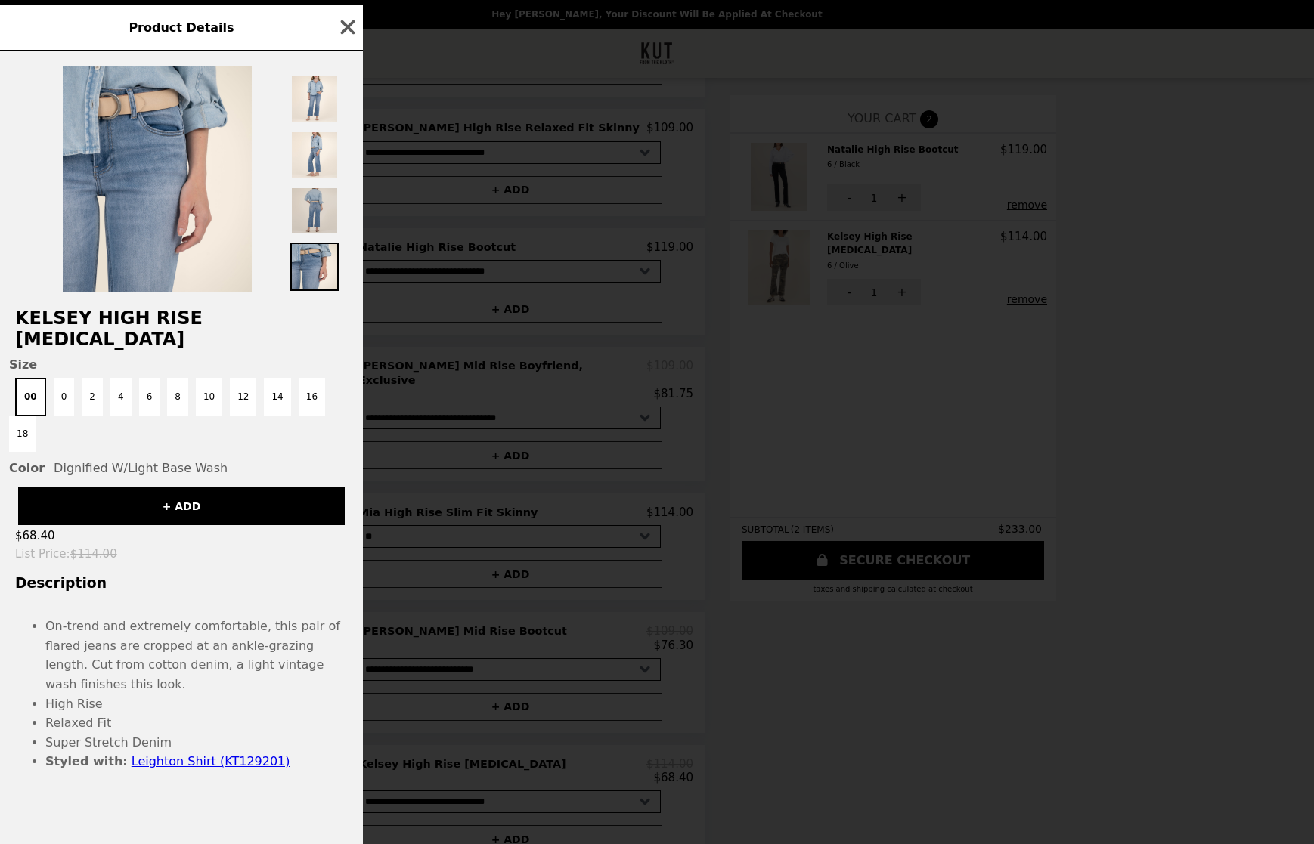
click at [317, 235] on img at bounding box center [314, 211] width 48 height 48
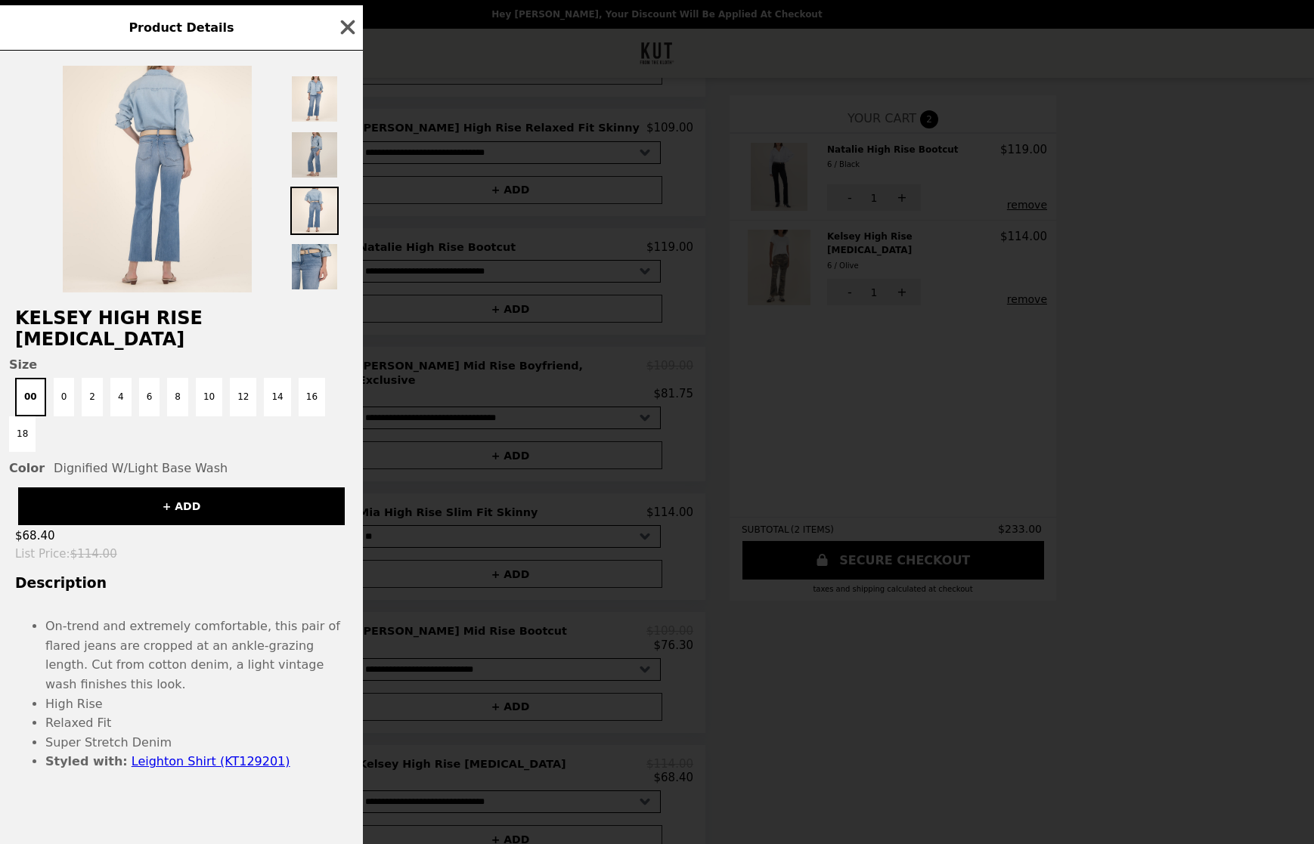
click at [314, 179] on img at bounding box center [314, 155] width 48 height 48
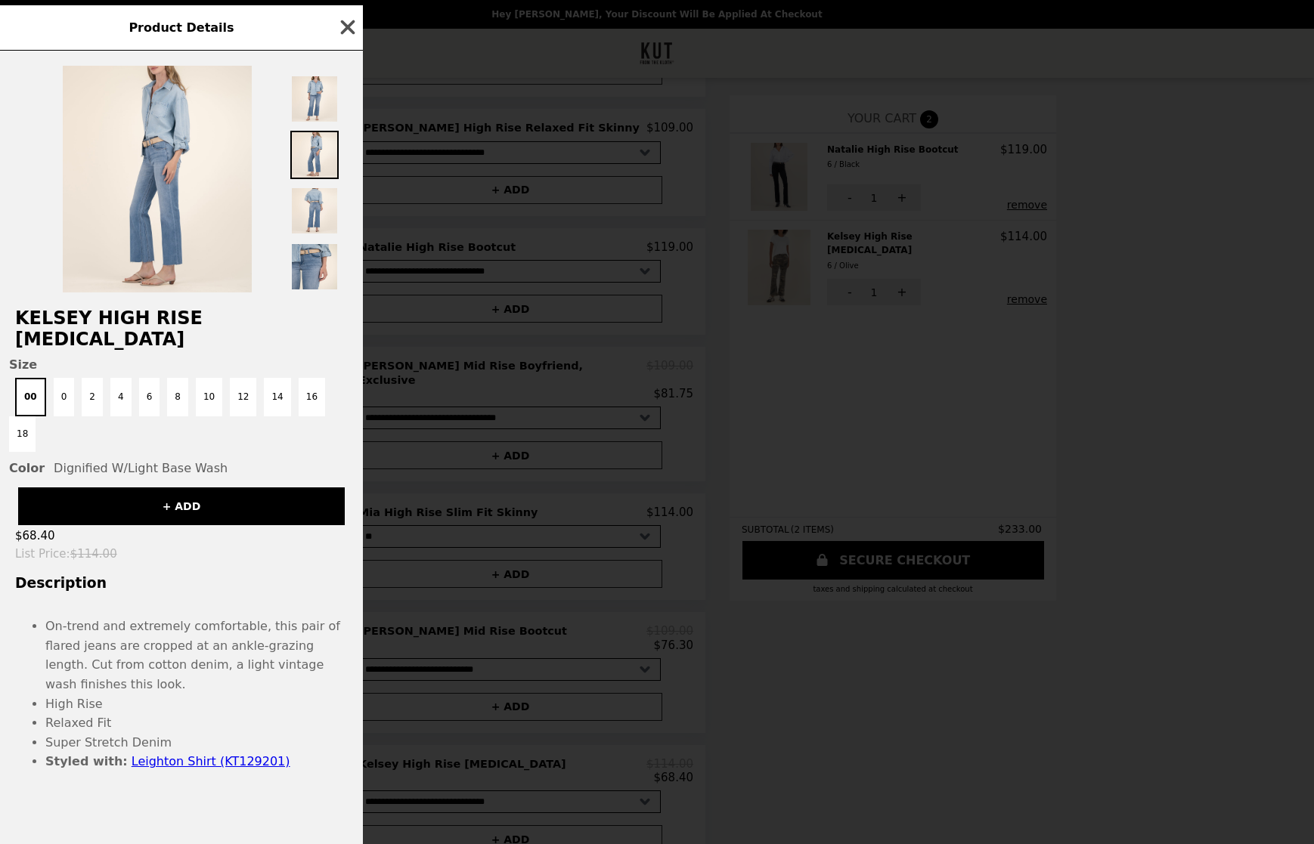
click at [345, 35] on icon "button" at bounding box center [348, 27] width 14 height 14
